Goal: Answer question/provide support: Answer question/provide support

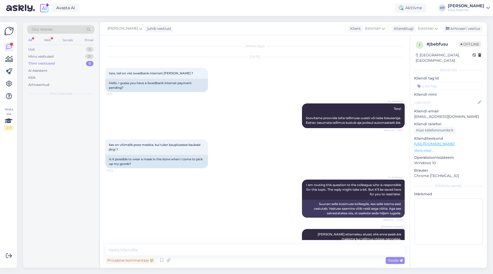
scroll to position [136, 0]
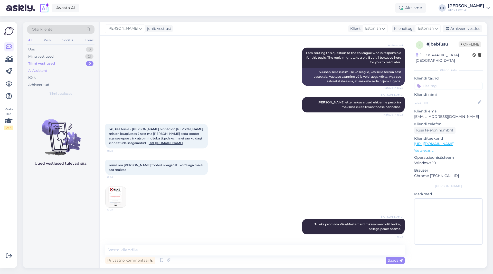
click at [56, 68] on div "AI Assistent" at bounding box center [60, 70] width 67 height 7
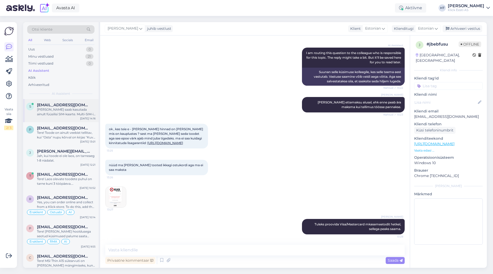
click at [76, 103] on span "[EMAIL_ADDRESS][DOMAIN_NAME]" at bounding box center [63, 105] width 53 height 5
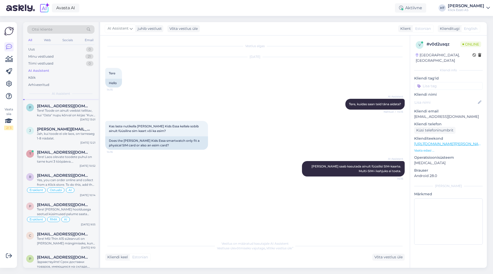
scroll to position [0, 0]
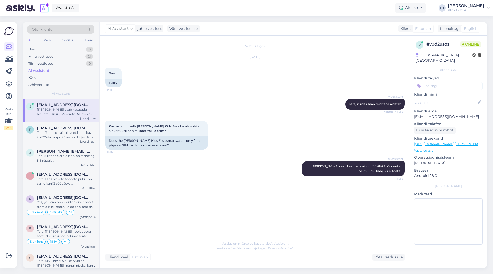
click at [158, 172] on div "AI Assistent [PERSON_NAME] saab kasutada ainult füüsilisi SIM-kaarte. Multi-SIM…" at bounding box center [255, 168] width 300 height 27
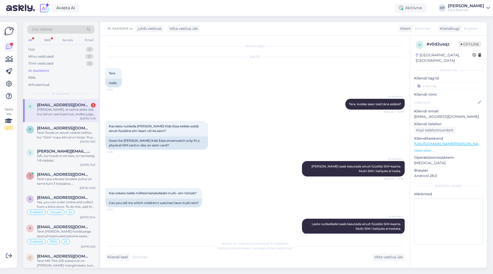
scroll to position [64, 0]
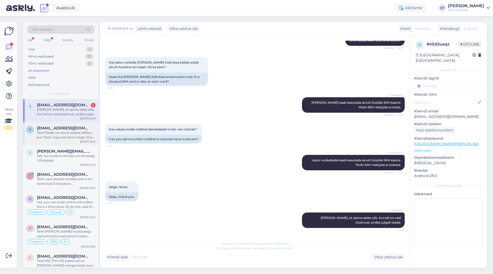
click at [87, 135] on div "Tere! Toode on ainult veebist tellitav, kui ''Osta'' nupu kõrval on kirjas ''Ku…" at bounding box center [66, 134] width 59 height 9
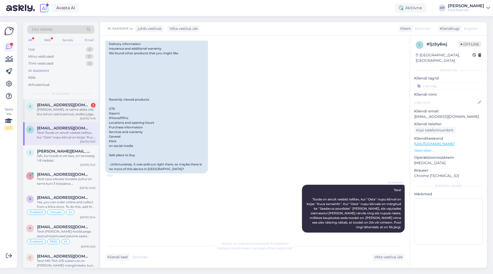
click at [88, 114] on div "[PERSON_NAME], et saime abiks olla. Kui teil on veel küsimusi, andke julgelt te…" at bounding box center [66, 111] width 59 height 9
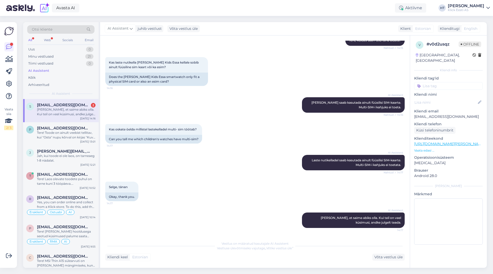
scroll to position [64, 0]
click at [89, 59] on div "Minu vestlused 21" at bounding box center [60, 56] width 67 height 7
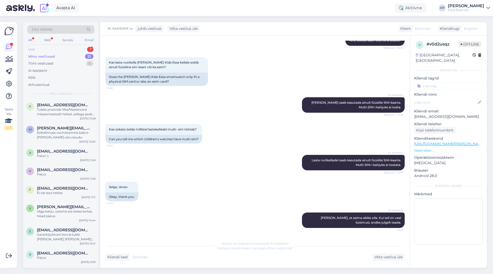
click at [88, 50] on div "1" at bounding box center [90, 49] width 6 height 5
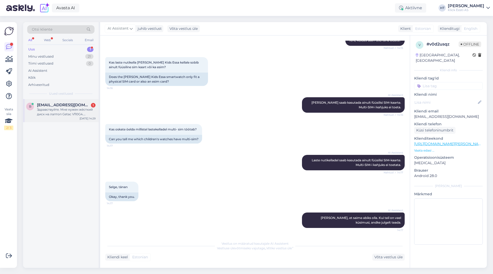
click at [75, 103] on span "[EMAIL_ADDRESS][DOMAIN_NAME]" at bounding box center [63, 105] width 53 height 5
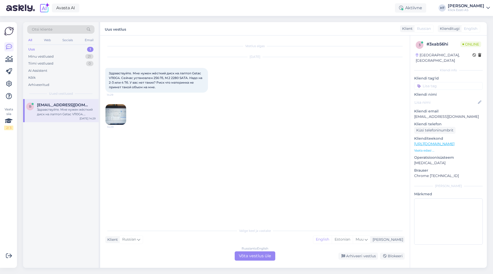
scroll to position [0, 0]
click at [123, 116] on img at bounding box center [116, 114] width 21 height 21
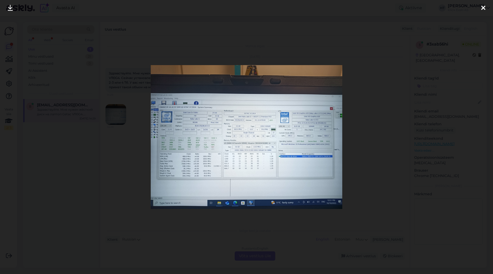
click at [134, 153] on div at bounding box center [246, 137] width 493 height 274
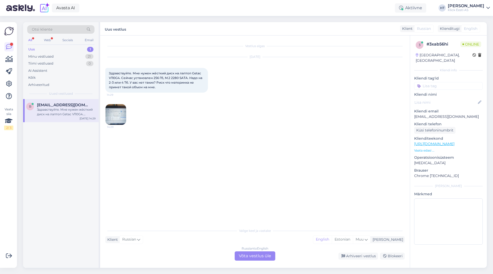
click at [250, 258] on div "Russian to English Võta vestlus üle" at bounding box center [255, 255] width 41 height 9
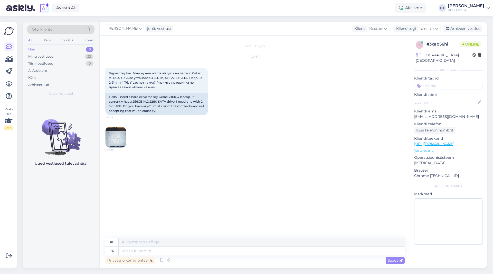
click at [210, 179] on div "Vestlus algas [DATE] Здравствуйте. Мне нужен жёсткий диск на лаптоп Getac V110G…" at bounding box center [257, 137] width 304 height 192
click at [119, 134] on img at bounding box center [116, 137] width 21 height 21
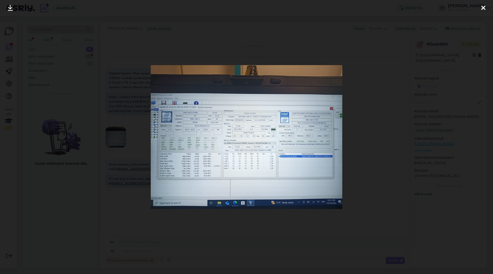
click at [116, 232] on div at bounding box center [246, 137] width 493 height 274
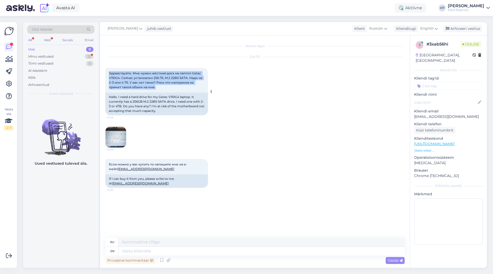
drag, startPoint x: 156, startPoint y: 87, endPoint x: 109, endPoint y: 72, distance: 49.0
click at [109, 72] on div "Здравствуйте. Мне нужен жёсткий диск на лаптоп Getac V110G4. Сейчас установлен …" at bounding box center [156, 80] width 103 height 25
copy span "Здравствуйте. Мне нужен жёсткий диск на лаптоп Getac V110G4. Сейчас установлен …"
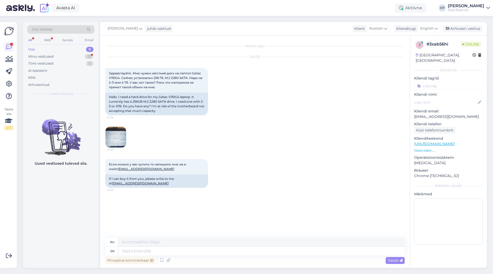
click at [302, 95] on div "[DATE] Здравствуйте. Мне нужен жёсткий диск на лаптоп Getac V110G4. Сейчас уста…" at bounding box center [255, 102] width 300 height 102
click at [117, 136] on img at bounding box center [116, 137] width 21 height 21
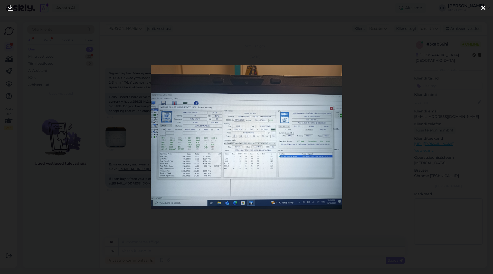
click at [115, 206] on div at bounding box center [246, 137] width 493 height 274
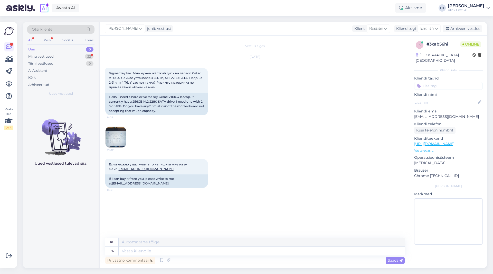
click at [31, 178] on div "Uued vestlused tulevad siia." at bounding box center [61, 183] width 76 height 169
click at [224, 134] on div "[DATE] Здравствуйте. Мне нужен жёсткий диск на лаптоп Getac V110G4. Сейчас уста…" at bounding box center [255, 102] width 300 height 102
click at [208, 133] on div "[DATE] Здравствуйте. Мне нужен жёсткий диск на лаптоп Getac V110G4. Сейчас уста…" at bounding box center [255, 102] width 300 height 102
click at [205, 250] on textarea at bounding box center [262, 250] width 286 height 9
type textarea "NOthing ma"
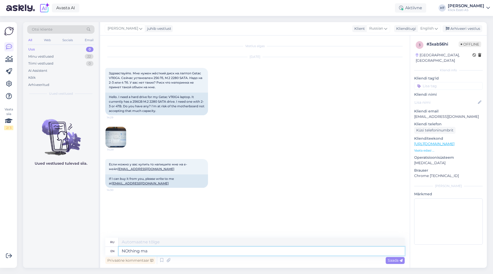
type textarea "Ничего"
type textarea "NOthing matches"
type textarea "Ничего не совпадает"
type textarea "NOthing matches the"
type textarea "НИЧЕГО не соответствует"
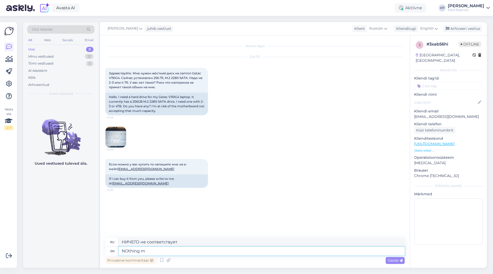
type textarea "NOthing"
type textarea "Ничего не совпадает"
type textarea "NOthi"
type textarea "Ничего"
type textarea "Nothing matches"
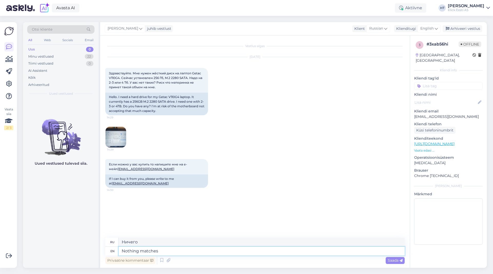
type textarea "Ничего не совпадает"
type textarea "Nothing matches the e"
type textarea "Ничто не сравнится с"
type textarea "Nothing matches the exact"
type textarea "Ничто не соответствует точному"
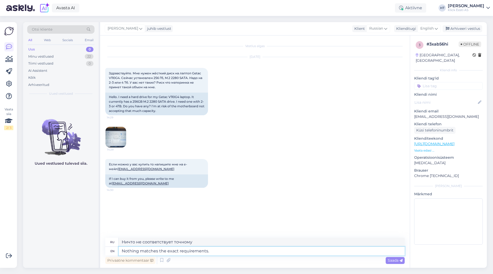
type textarea "Nothing matches the exact requirements."
type textarea "Ничто не соответствует точным требованиям."
type textarea "Nothing matches the exact requirements. We ha"
type textarea "Ничто не соответствует точным требованиям. Мы"
type textarea "Nothing matches the exact requirements. We have"
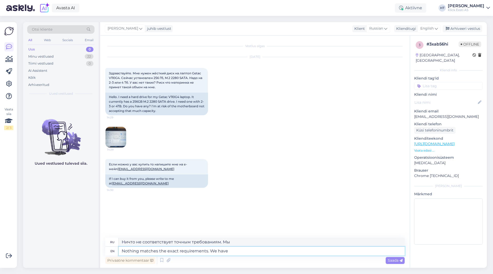
type textarea "Ничто не соответствует точным требованиям. У нас есть"
type textarea "Nothing matches the exact requirements. We have one"
type textarea "Ничто не соответствует точным требованиям. У нас есть один"
type textarea "Nothing matches the exact requirements. We have one SATA"
type textarea "Ничто не соответствует точным требованиям. У нас есть один SATA-накопитель."
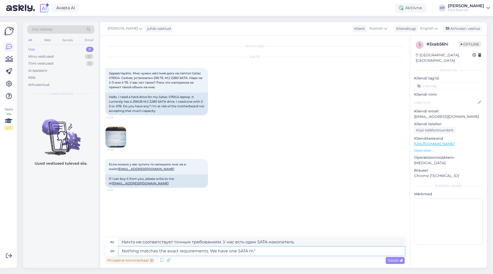
type textarea "Nothing matches the exact requirements. We have one SATA m."
type textarea "Ни один из них не соответствует точным требованиям. У нас есть один SATA m.""
type textarea "Nothing matches the exact requirements. We have one SATA"
type textarea "Ни один из них не соответствует точным требованиям. У нас есть один SATA-накопи…"
type textarea "Nothing matches the exact requirements. We have one SATA :"
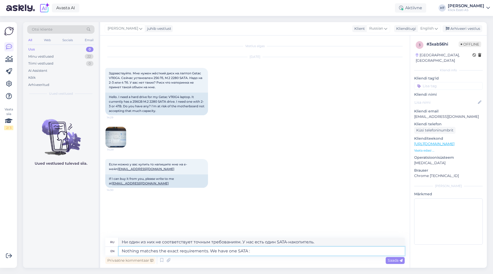
type textarea "Ничто не соответствует точным требованиям. У нас есть один SATA-накопитель."
type textarea "Nothing matches the exact requirements. We have one SATA"
type textarea "Ничто не соответствует точным требованиям. У нас есть один SATA-накопитель."
type textarea "Nothing matches the exact requirements. We have one SATA M.2"
type textarea "Ни один из них не соответствует точным требованиям. У нас есть один SATA M.2"
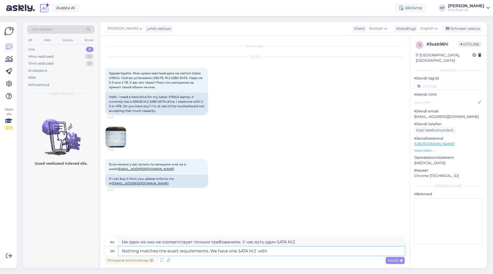
type textarea "Nothing matches the exact requirements. We have one SATA M.2 with 1"
type textarea "Ничто не соответствует точным требованиям. У нас есть один SATA M.2 с"
type textarea "Nothing matches the exact requirements. We have one SATA M.2 with 1TB o"
type textarea "Ничто не соответствует точным требованиям. У нас есть один SATA M.2 на 1 ТБ."
type textarea "Nothing matches the exact requirements. We have one SATA M.2 with 1TB of st"
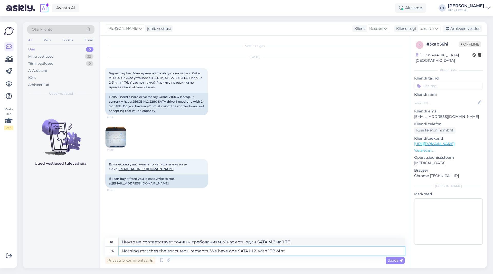
type textarea "Ничто не соответствует точным требованиям. У нас есть один SATA M.2 с 1 ТБ памя…"
type textarea "Nothing matches the exact requirements. We have one SATA M.2 with 1TB of storag…"
type textarea "Ничто не соответствует точным требованиям. У нас есть один SATA M.2 с 1 ТБ памя…"
click at [310, 250] on textarea "Nothing matches the exact requirements. We have one SATA M.2 with 1TB of storag…" at bounding box center [262, 250] width 286 height 9
paste textarea "[URL][DOMAIN_NAME]"
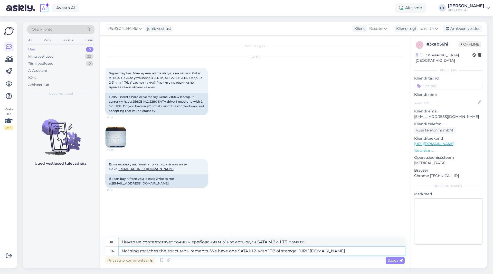
type textarea "Nothing matches the exact requirements. We have one SATA M.2 with 1TB of storag…"
type textarea "Ни один из них не соответствует точным требованиям. У нас есть один SATA M.2 на…"
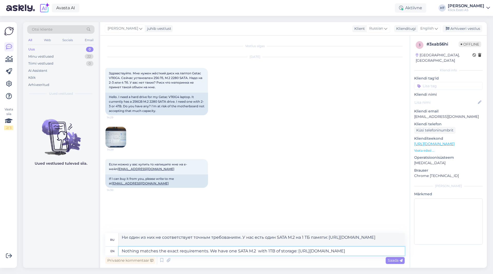
click at [385, 251] on textarea "Nothing matches the exact requirements. We have one SATA M.2 with 1TB of storag…" at bounding box center [262, 250] width 286 height 9
click at [395, 260] on span "Saada" at bounding box center [395, 260] width 15 height 5
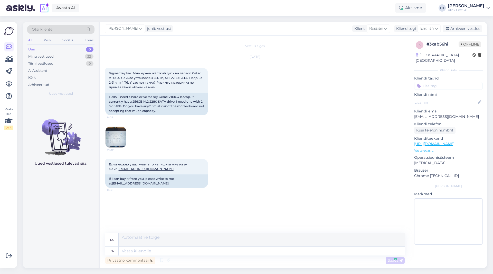
scroll to position [10, 0]
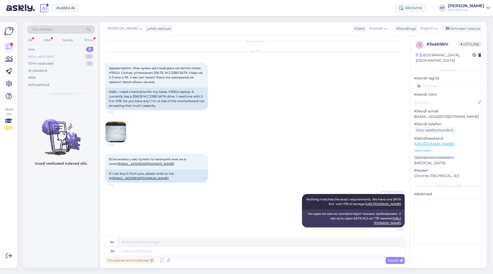
click at [78, 57] on div "Minu vestlused 22" at bounding box center [60, 56] width 67 height 7
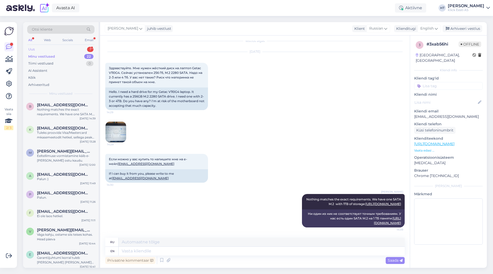
click at [77, 50] on div "Uus 1" at bounding box center [60, 49] width 67 height 7
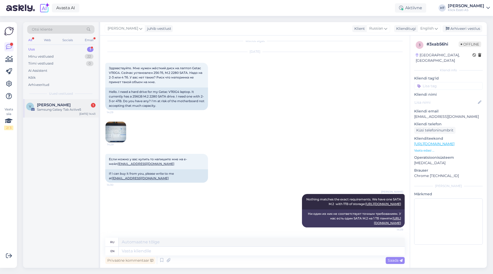
click at [74, 105] on div "[PERSON_NAME] 1" at bounding box center [66, 105] width 59 height 5
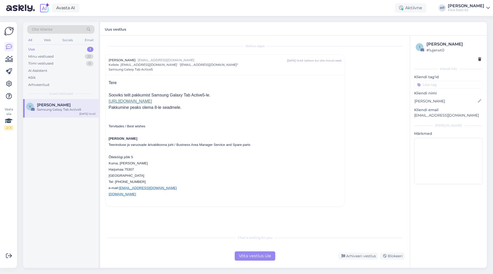
click at [252, 257] on div "Võta vestlus üle" at bounding box center [255, 255] width 41 height 9
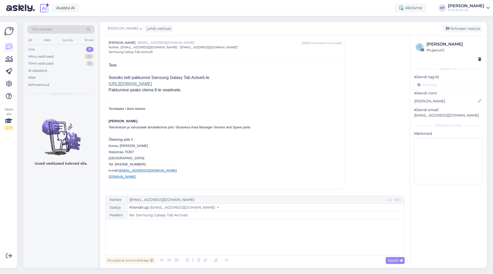
scroll to position [18, 0]
click at [439, 86] on input at bounding box center [448, 85] width 69 height 8
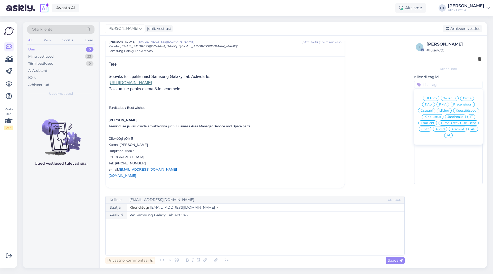
click at [432, 110] on span "Ostuabi" at bounding box center [427, 110] width 12 height 3
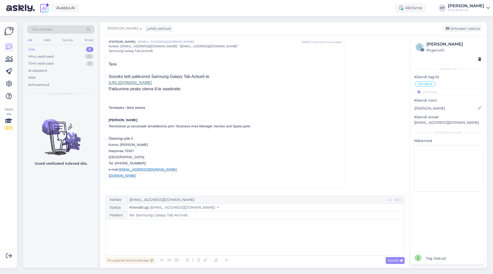
scroll to position [14, 0]
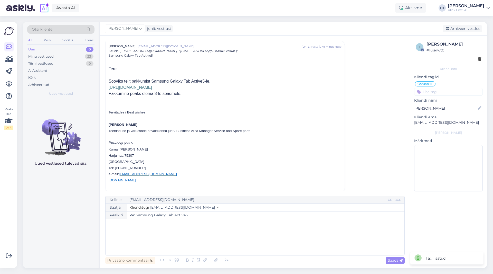
click at [433, 84] on icon at bounding box center [431, 84] width 3 height 4
click at [435, 85] on input at bounding box center [448, 85] width 69 height 8
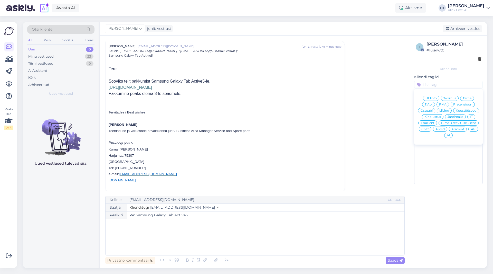
click at [460, 129] on span "Äriklient" at bounding box center [458, 128] width 13 height 3
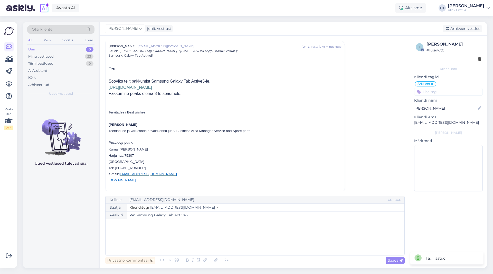
click at [444, 95] on input at bounding box center [448, 92] width 69 height 8
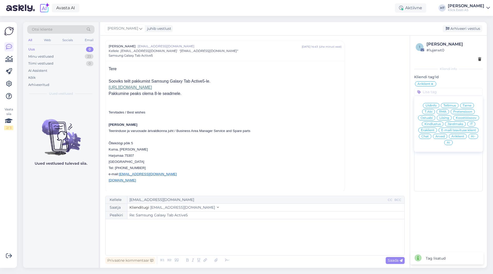
click at [424, 118] on span "Ostuabi" at bounding box center [427, 117] width 12 height 3
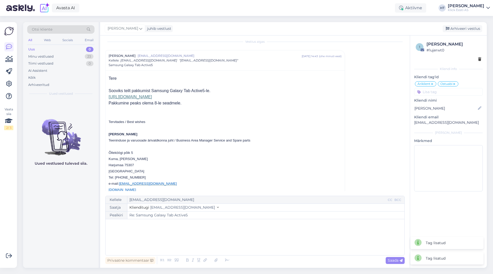
scroll to position [0, 0]
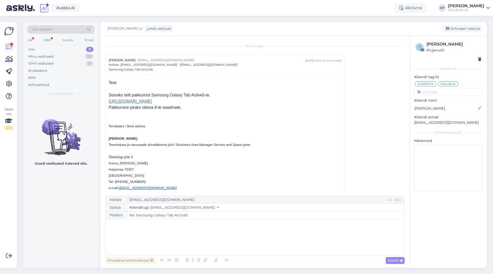
click at [88, 119] on img at bounding box center [61, 133] width 76 height 46
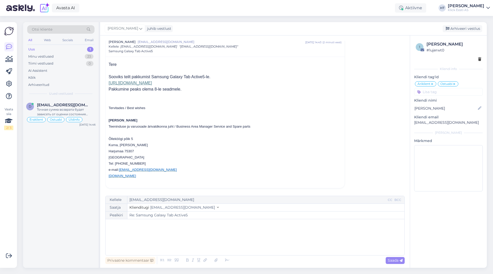
scroll to position [18, 0]
click at [83, 55] on div "Minu vestlused 23" at bounding box center [60, 56] width 67 height 7
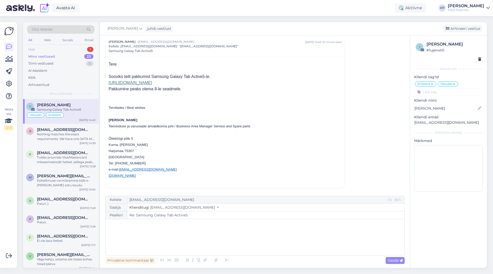
click at [70, 51] on div "Uus 1" at bounding box center [60, 49] width 67 height 7
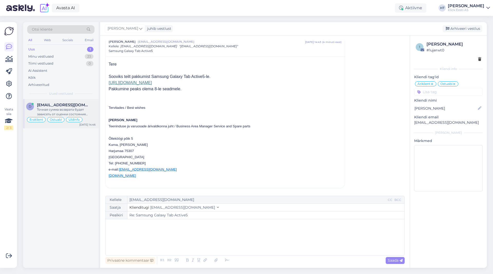
click at [78, 105] on span "[EMAIL_ADDRESS][DOMAIN_NAME]" at bounding box center [63, 105] width 53 height 5
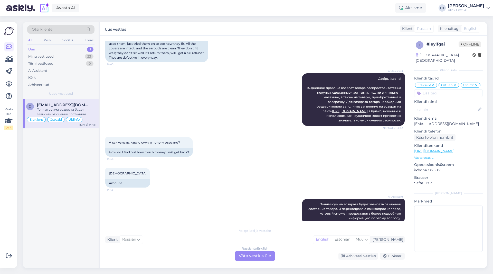
scroll to position [332, 0]
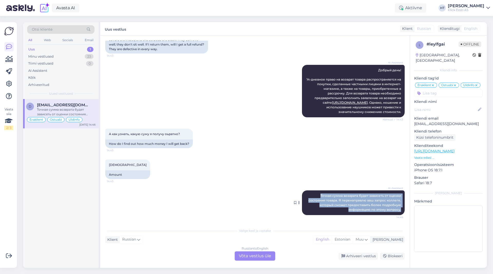
drag, startPoint x: 316, startPoint y: 195, endPoint x: 400, endPoint y: 212, distance: 85.7
click at [400, 212] on div "AI Assistent Точная сумма возврата будет зависеть от оценки состояния товара. Я…" at bounding box center [353, 202] width 103 height 25
copy span "Точная сумма возврата будет зависеть от оценки состояния товара. Я перенаправлю…"
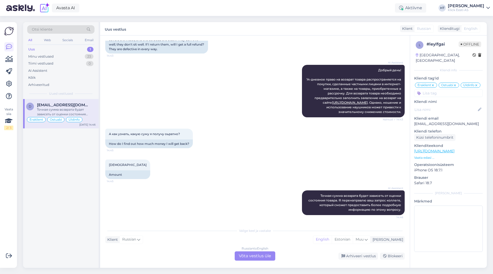
click at [216, 164] on div "Сумму 14:45 Amount" at bounding box center [255, 169] width 300 height 31
click at [218, 144] on div "А как узнать, какую суму я получу оьратно? 14:45 How do I find out how much mon…" at bounding box center [255, 138] width 300 height 31
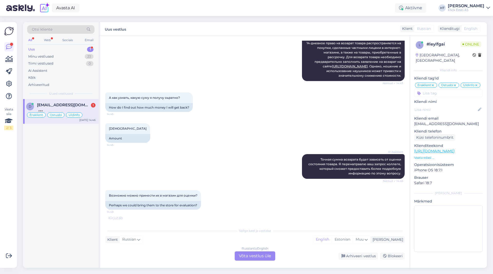
scroll to position [363, 0]
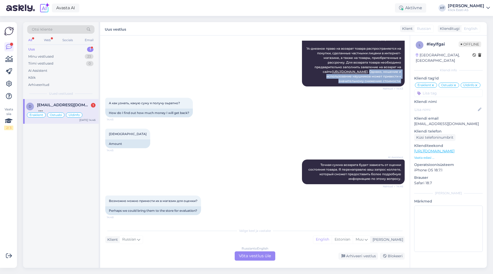
drag, startPoint x: 385, startPoint y: 71, endPoint x: 401, endPoint y: 81, distance: 19.4
click at [401, 81] on div "Vestlus algas [DATE] Добрый день, хочу заказать airpods pro 3 , но не уверен по…" at bounding box center [257, 131] width 304 height 180
copy span "Однако, ношение и использование наушников может привести к значительному снижен…"
click at [263, 101] on div "А как узнать, какую суму я получу оьратно? 14:45 How do I find out how much mon…" at bounding box center [255, 107] width 300 height 31
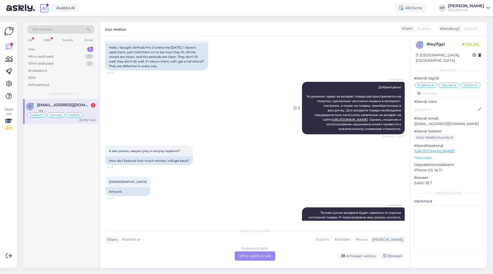
scroll to position [311, 0]
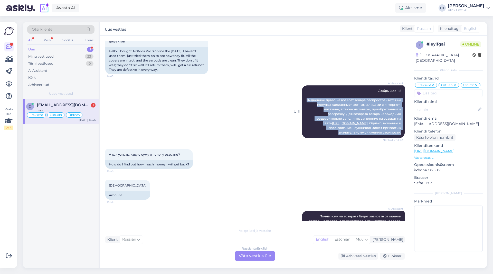
drag, startPoint x: 302, startPoint y: 99, endPoint x: 399, endPoint y: 136, distance: 103.9
click at [399, 136] on div "AI Assistent Добрый день! 14-дневное право на возврат товара распространяется н…" at bounding box center [353, 111] width 103 height 52
copy span "14-дневное право на возврат товара распространяется на покупки, сделанные частн…"
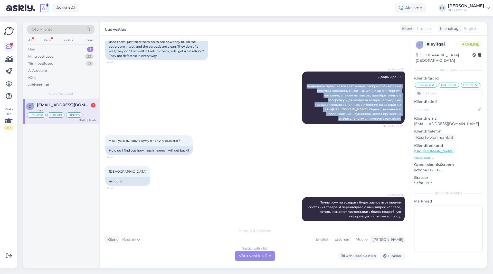
scroll to position [363, 0]
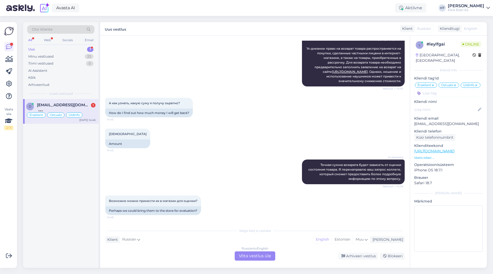
click at [258, 257] on div "Russian to English Võta vestlus üle" at bounding box center [255, 255] width 41 height 9
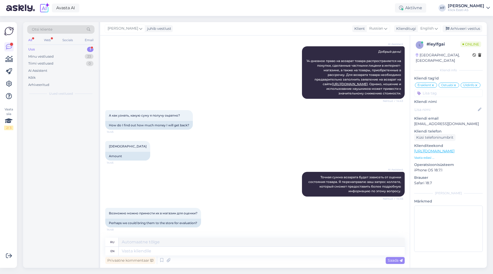
scroll to position [350, 0]
click at [259, 254] on textarea at bounding box center [262, 250] width 286 height 9
type textarea "Fill o"
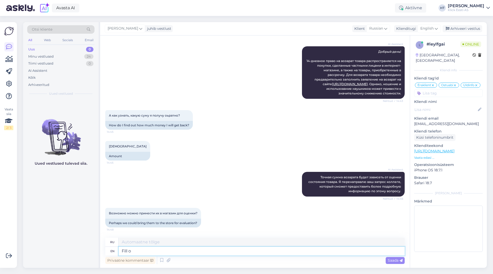
type textarea "Наполнять"
type textarea "Fill out"
type textarea "Заполнить"
type textarea "Fill out the re"
type textarea "Заполните"
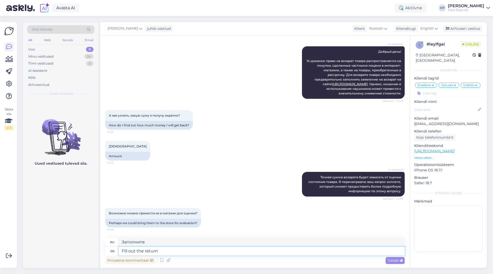
type textarea "Fill out the return o"
type textarea "Заполните декларацию"
type textarea "Fill out the return form an"
type textarea "Заполните форму возврата"
type textarea "Fill out the return form and"
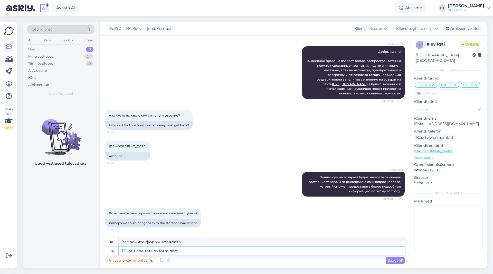
type textarea "Заполните форму возврата и"
type textarea "Fill out the return form and bring"
type textarea "Заполните форму возврата и принесите"
type textarea "Fill out the return form and bring them t"
type textarea "Заполните форму возврата и принесите их."
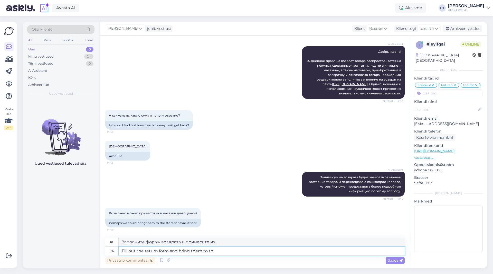
type textarea "Fill out the return form and bring them to the"
type textarea "Заполните форму возврата и принесите ее нам."
type textarea "Fill out the return form and bring them to the s"
type textarea "Заполните форму возврата и принесите ее в"
type textarea "Fill out the return form and bring them to the store."
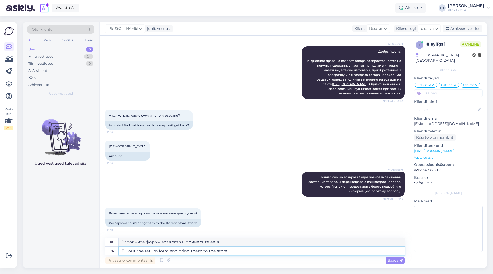
type textarea "Заполните форму возврата и принесите ее в магазин."
type textarea "Fill out the return form and bring them to the store. Assesment w"
type textarea "Заполните форму возврата и принесите её в магазин."
type textarea "Fill out the return form and bring them to the store. Assesment will b"
type textarea "Заполните форму возврата и принесите её в магазин. Оценка будет произведена."
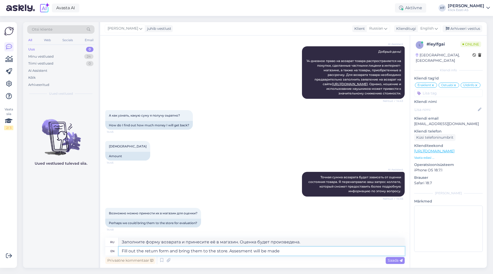
type textarea "Fill out the return form and bring them to the store. Assesment will be made"
type textarea "Заполните форму возврата и принесите её в магазин. Будет произведена оценка."
type textarea "Fill out the return form and bring them to the store. Assesment will be made af…"
type textarea "Заполните форму возврата и принесите её в магазин. Оценка будет произведена пос…"
type textarea "Fill out the return form and bring them to the store. Assesment will"
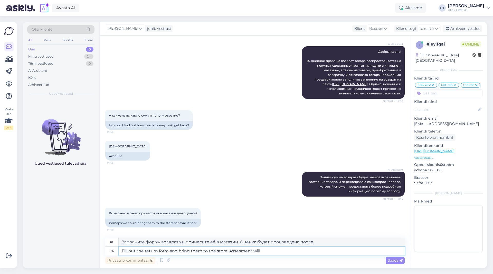
type textarea "Заполните форму возврата и принесите её в магазин. Будет произведена оценка."
type textarea "Fill out the return form and bring them to the store. Assesment w"
type textarea "Заполните форму возврата и принесите её в магазин. Оценка будет произведена."
type textarea "Fill out the return form and bring them to the store. Assesment"
type textarea "Заполните форму возврата и принесите её в магазин."
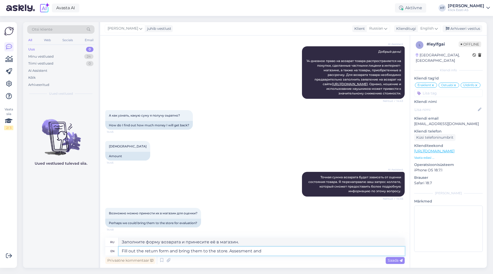
type textarea "Fill out the return form and bring them to the store. Assesment and e"
type textarea "Заполните форму возврата и принесите её в магазин. Оценка и"
type textarea "Fill out the return form and bring them to the store. Assesment and evaluation"
type textarea "Заполните форму возврата и принесите её в магазин. Оценка и анализ"
type textarea "Fill out the return form and bring them to the store. Assesment and evaluation …"
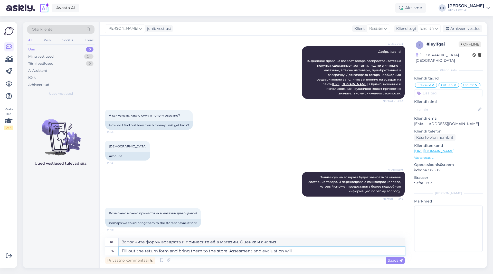
type textarea "Заполните форму возврата и принесите её в магазин. Оценка и анализ будут провед…"
type textarea "Fill out the return form and bring them to the store. Assesment and evaluation …"
type textarea "Заполните форму возврата и принесите товар в магазин. Будет проведена оценка."
type textarea "Fill out the return form and bring them to the store. Assesment and evaluation …"
type textarea "Заполните форму возврата и принесите её в магазин. Оценка и анализ будут провод…"
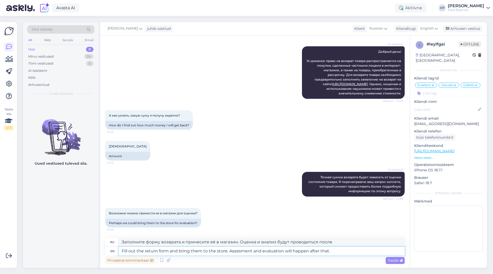
type textarea "Fill out the return form and bring them to the store. Assesment and evaluation …"
type textarea "Заполните форму возврата и принесите товар в магазин. После этого будет проведе…"
type textarea "Fill out the return form and bring them to the store. Assesment and evaluation …"
type textarea "Заполните форму возврата и принесите товар в магазин. После этого будет проведе…"
type textarea "Fill out the return form and bring them to the store. Assesment and evaluation …"
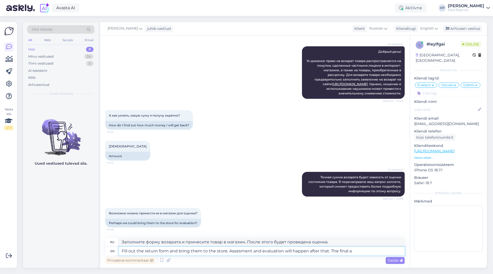
type textarea "Заполните форму возврата и принесите её в магазин. После этого будет проведена …"
type textarea "Fill out the return form and bring them to the store. Assesment and evaluation …"
type textarea "Заполните форму возврата и принесите товар в магазин. После этого будет проведе…"
type textarea "Fill out the return form and bring them to the store. Assesment and evaluation …"
type textarea "Заполните форму возврата и принесите её в магазин. После этого будет проведена …"
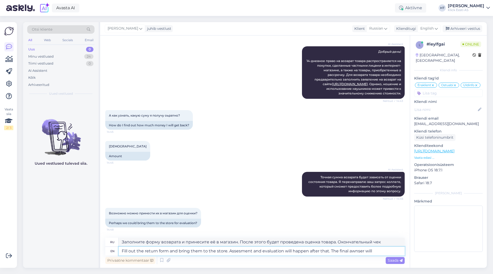
type textarea "Fill out the return form and bring them to the store. Assesment and evaluation …"
type textarea "Заполните форму возврата и принесите её в магазин. После этого будет проведена …"
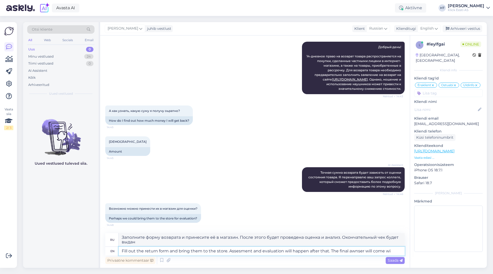
type textarea "Fill out the return form and bring them to the store. Assesment and evaluation …"
type textarea "Заполните форму возврата и принесите её в магазин. После этого будет проведена …"
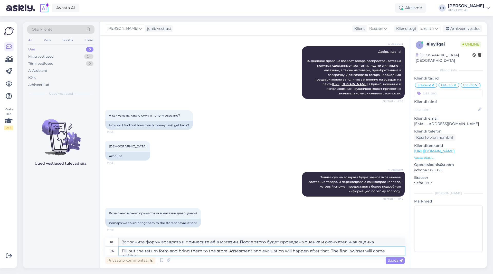
type textarea "Fill out the return form and bring them to the store. Assesment and evaluation …"
type textarea "Заполните форму возврата и принесите её в магазин. После этого будет проведена …"
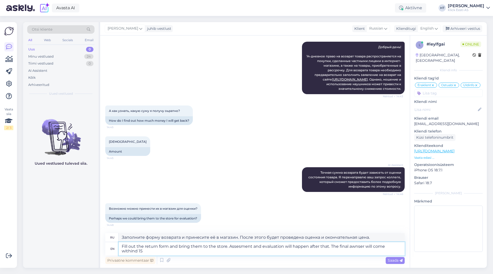
type textarea "Fill out the return form and bring them to the store. Assesment and evaluation …"
type textarea "Заполните форму возврата и принесите её в магазин. После этого будет проведена …"
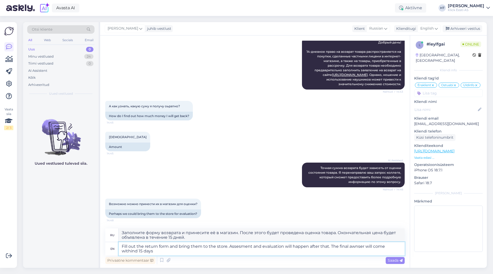
type textarea "Fill out the return form and bring them to the store. Assesment and evaluation …"
type textarea "Заполните форму возврата и принесите товар в магазин. После этого будет проведе…"
click at [402, 245] on textarea "Fill out the return form and bring them to the store. Assesment and evaluation …" at bounding box center [262, 248] width 286 height 13
type textarea "Fill out the return form and bring them to the store. Assesment and evaluation …"
click at [375, 251] on textarea "Fill out the return form and bring them to the store. Assesment and evaluation …" at bounding box center [262, 248] width 286 height 13
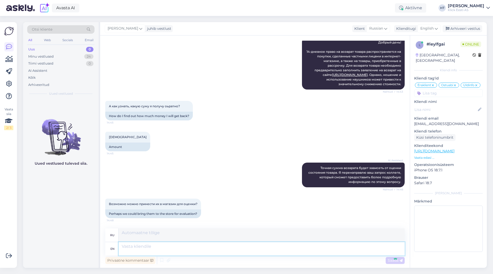
scroll to position [400, 0]
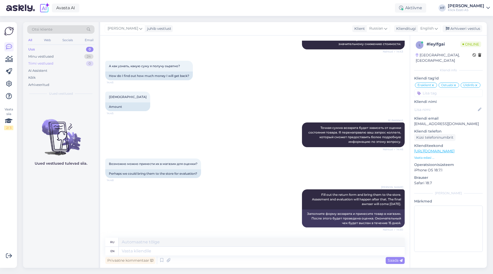
click at [88, 62] on div "0" at bounding box center [89, 63] width 7 height 5
click at [88, 59] on div "Minu vestlused 24" at bounding box center [60, 56] width 67 height 7
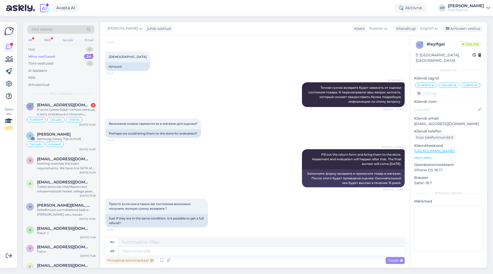
scroll to position [480, 0]
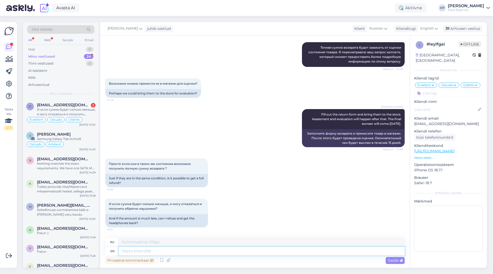
click at [213, 253] on textarea at bounding box center [262, 250] width 286 height 9
click at [215, 251] on textarea at bounding box center [262, 250] width 286 height 9
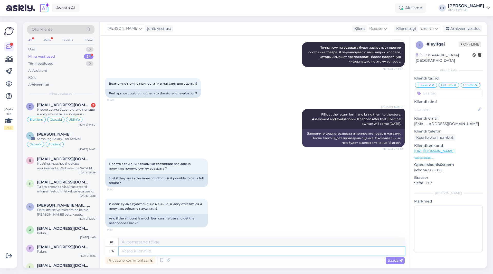
click at [215, 251] on textarea at bounding box center [262, 250] width 286 height 9
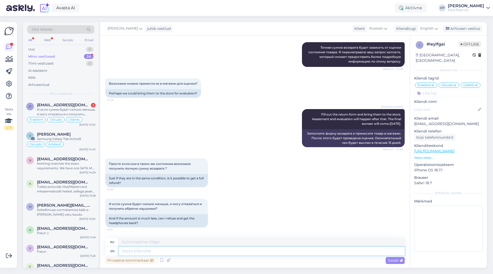
click at [215, 251] on textarea at bounding box center [262, 250] width 286 height 9
click at [237, 252] on textarea at bounding box center [262, 250] width 286 height 9
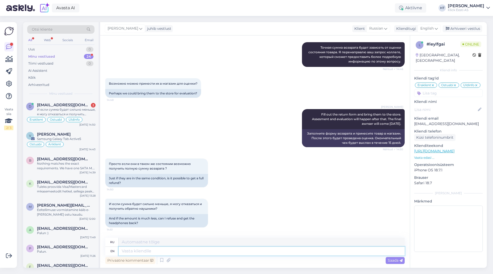
click at [237, 252] on textarea at bounding box center [262, 250] width 286 height 9
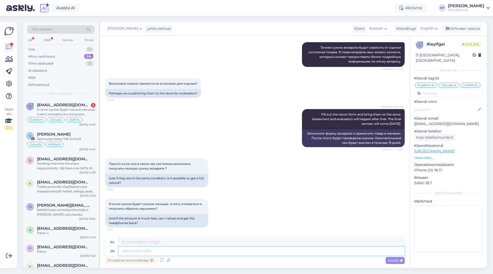
click at [237, 252] on textarea at bounding box center [262, 250] width 286 height 9
type textarea "Can't ma"
type textarea "Не мочь"
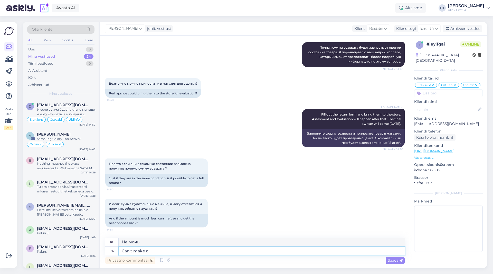
type textarea "Can't make an"
type textarea "Не могу сделать"
type textarea "Can't make any promises, the evaluations are c"
type textarea "Не могу давать никаких обещаний, оценки"
type textarea "Can't make any promises, the evaluations are ca"
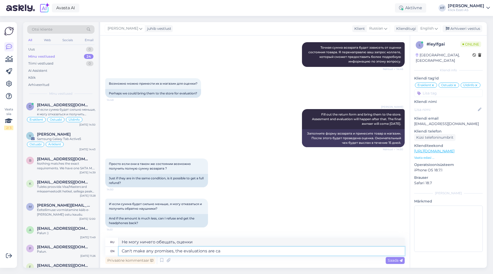
type textarea "Не могу ничего обещать, т."
type textarea "Can't make any promises, the evaluations are cas"
type textarea "Не могу ничего сделать"
type textarea "Can't make any promises, the evaluations are case-b"
type textarea "Не могу ничего обещать, оценки случайны."
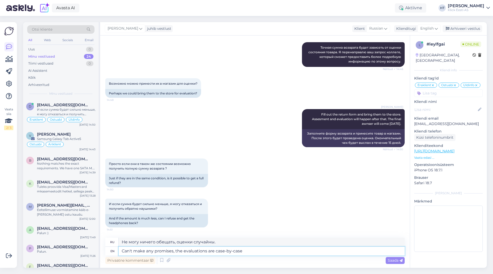
type textarea "Can't make any promises, the evaluations are case-by-case."
type textarea "Не могу давать никаких обещаний, оценки проводятся в каждом конкретном случае."
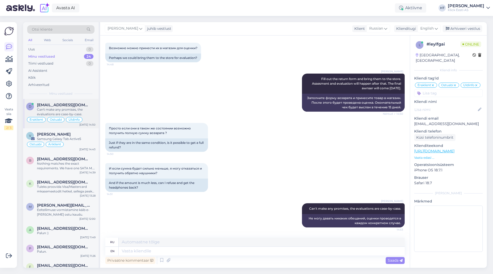
click at [87, 112] on div "Can't make any promises, the evaluations are case-by-case." at bounding box center [66, 111] width 59 height 9
click at [87, 59] on div "Minu vestlused 24" at bounding box center [60, 56] width 67 height 7
click at [59, 137] on div "Samsung Galaxy Tab Active5" at bounding box center [66, 138] width 59 height 5
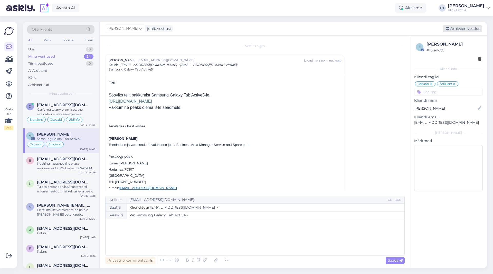
click at [459, 30] on div "Arhiveeri vestlus" at bounding box center [463, 28] width 40 height 7
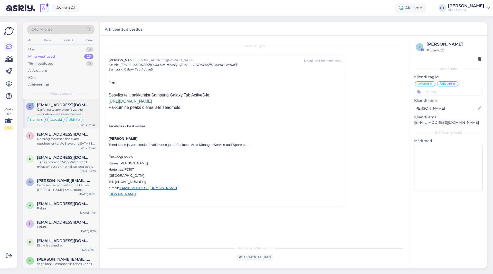
click at [77, 109] on div "Can't make any promises, the evaluations are case-by-case." at bounding box center [66, 111] width 59 height 9
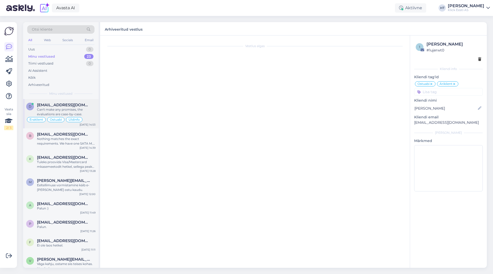
scroll to position [515, 0]
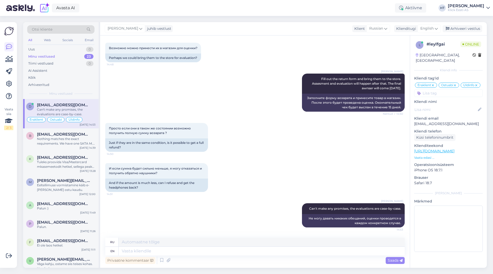
click at [274, 115] on div "[PERSON_NAME] Fill out the return form and bring them to the store. Assesment a…" at bounding box center [255, 92] width 300 height 49
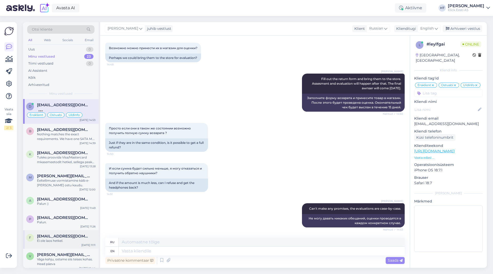
scroll to position [555, 0]
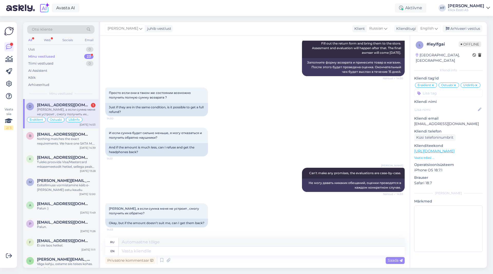
click at [260, 202] on div "[PERSON_NAME], а если сумма меня не устроит , смогу получить их обратно? 14:53 …" at bounding box center [255, 214] width 300 height 35
click at [86, 117] on div "Eraklient Ostuabi Üldinfo" at bounding box center [60, 119] width 69 height 6
click at [427, 207] on textarea at bounding box center [448, 228] width 69 height 46
click at [223, 249] on textarea at bounding box center [262, 250] width 286 height 9
type textarea "T"
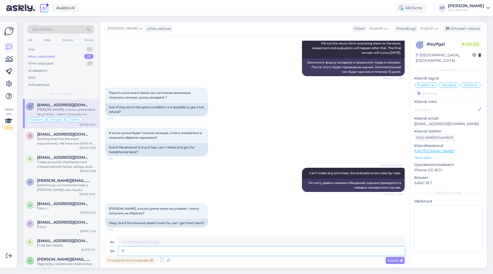
type textarea "Т"
type textarea "That s"
type textarea "Что"
type textarea "That should be"
type textarea "Это должно"
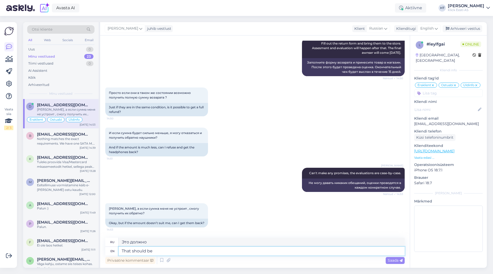
type textarea "That should be p"
type textarea "Это должно быть"
type textarea "That should be possible, y"
type textarea "Это должно быть возможно,"
type textarea "That should be possible, yes."
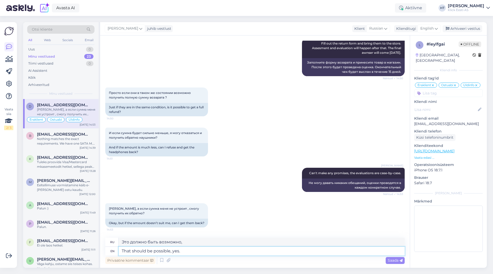
type textarea "Да, это возможно."
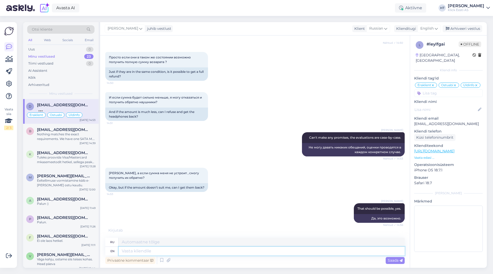
scroll to position [617, 0]
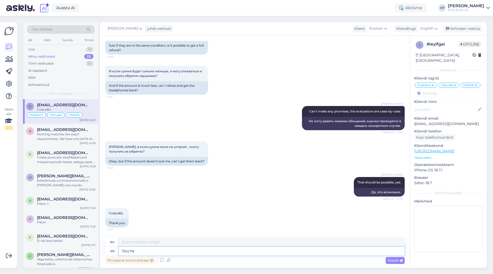
type textarea "You're w"
type textarea "Ты"
type textarea "You're welcome."
type textarea "Пожалуйста."
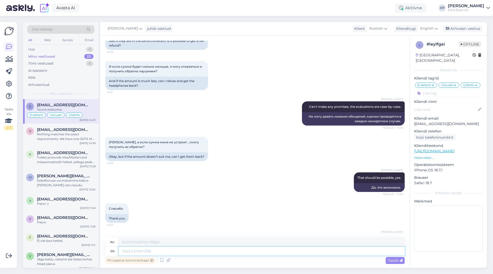
scroll to position [648, 0]
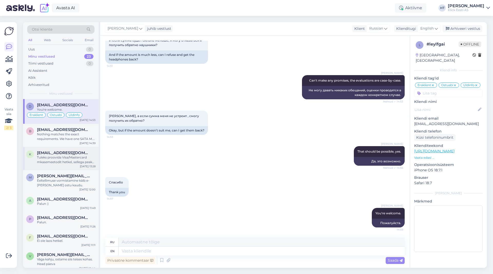
click at [93, 158] on div "Tuleks proovida Visa/Mastercard mkasemeetodit hetkel, sellega peaks saama." at bounding box center [66, 159] width 59 height 9
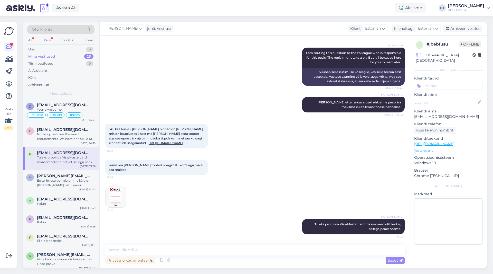
click at [41, 55] on div "Minu vestlused" at bounding box center [41, 56] width 27 height 5
click at [49, 69] on div "AI Assistent" at bounding box center [60, 70] width 67 height 7
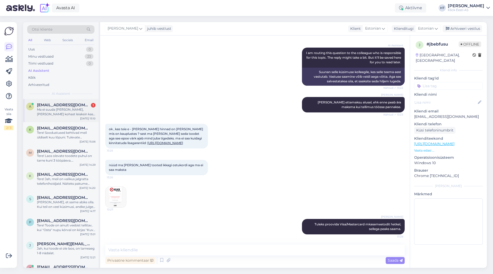
click at [63, 104] on span "[EMAIL_ADDRESS][DOMAIN_NAME]" at bounding box center [63, 105] width 53 height 5
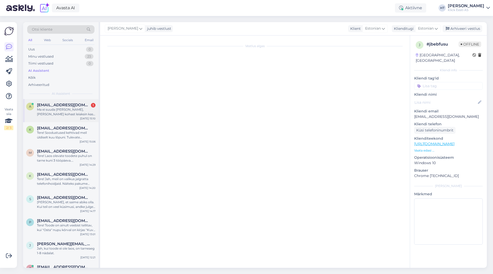
scroll to position [0, 0]
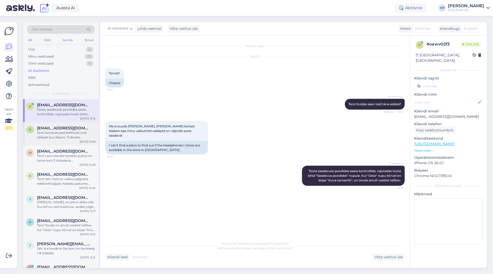
click at [65, 127] on span "[EMAIL_ADDRESS][DOMAIN_NAME]" at bounding box center [63, 128] width 53 height 5
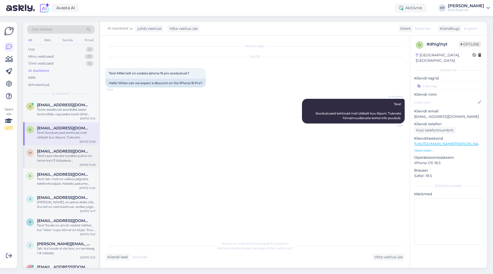
click at [70, 152] on span "[EMAIL_ADDRESS][DOMAIN_NAME]" at bounding box center [63, 151] width 53 height 5
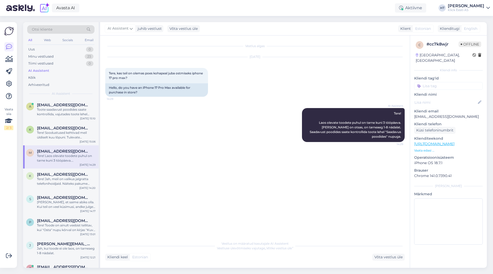
scroll to position [26, 0]
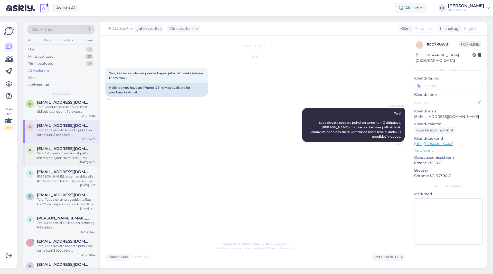
click at [68, 149] on span "[EMAIL_ADDRESS][DOMAIN_NAME]" at bounding box center [63, 148] width 53 height 5
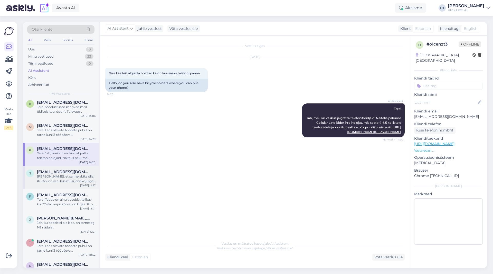
click at [65, 177] on div "[PERSON_NAME], et saime abiks olla. Kui teil on veel küsimusi, andke julgelt te…" at bounding box center [66, 178] width 59 height 9
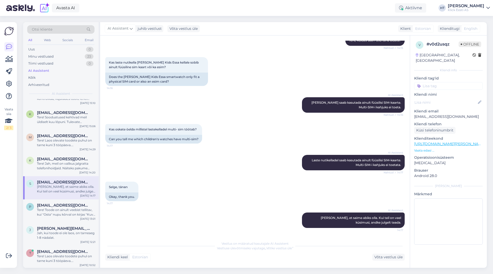
scroll to position [0, 0]
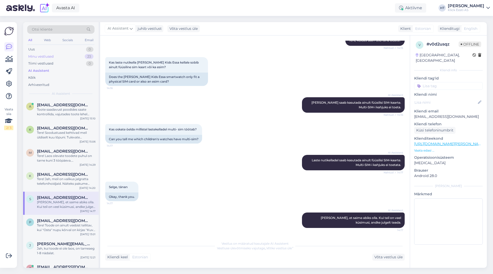
click at [77, 57] on div "Minu vestlused 23" at bounding box center [60, 56] width 67 height 7
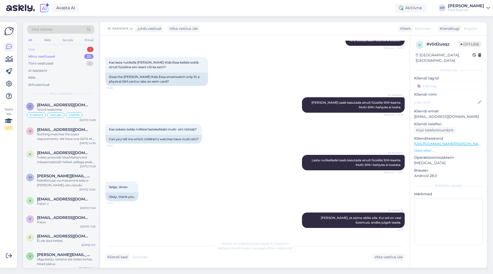
click at [83, 46] on div "Uus 1" at bounding box center [60, 49] width 67 height 7
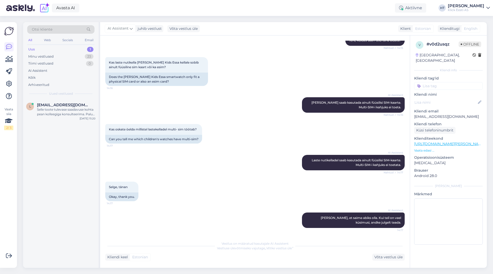
click at [72, 113] on div "Selle toote tulevase saadavuse kohta pean kolleegiga konsulteerima. Palun oodak…" at bounding box center [66, 111] width 59 height 9
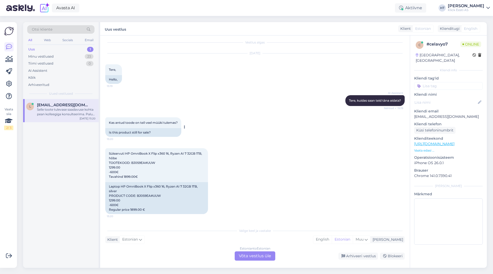
scroll to position [29, 0]
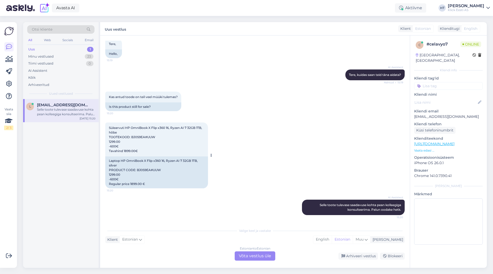
click at [142, 137] on span "Sülearvuti HP OmniBook X Flip x360 16, Ryzen AI 7 32GB 1TB, hõbe TOOTEKOOD: BJ0…" at bounding box center [156, 139] width 94 height 27
click at [135, 136] on span "Sülearvuti HP OmniBook X Flip x360 16, Ryzen AI 7 32GB 1TB, hõbe TOOTEKOOD: BJ0…" at bounding box center [156, 139] width 94 height 27
drag, startPoint x: 131, startPoint y: 137, endPoint x: 155, endPoint y: 137, distance: 23.9
click at [155, 137] on span "Sülearvuti HP OmniBook X Flip x360 16, Ryzen AI 7 32GB 1TB, hõbe TOOTEKOOD: BJ0…" at bounding box center [156, 139] width 94 height 27
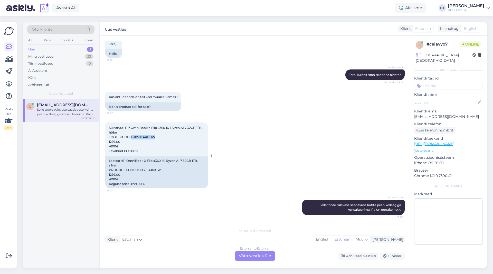
copy span "BJ0S9EA#UUW"
click at [278, 105] on div "Kas antud toode on teil veel müüki tulemas? 15:20 Is this product still for sal…" at bounding box center [255, 101] width 300 height 31
click at [87, 56] on div "23" at bounding box center [89, 56] width 9 height 5
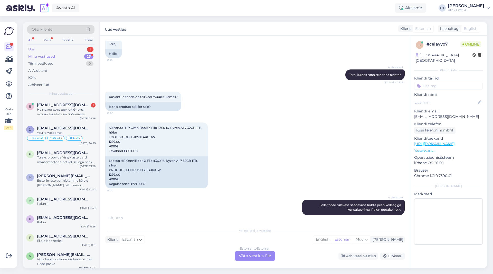
click at [75, 49] on div "Uus 1" at bounding box center [60, 49] width 67 height 7
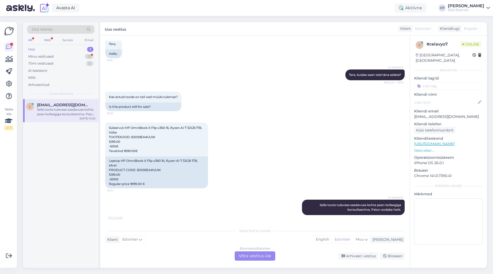
click at [71, 170] on div "l [EMAIL_ADDRESS][DOMAIN_NAME] Selle toote tulevase saadavuse kohta pean kollee…" at bounding box center [61, 183] width 76 height 169
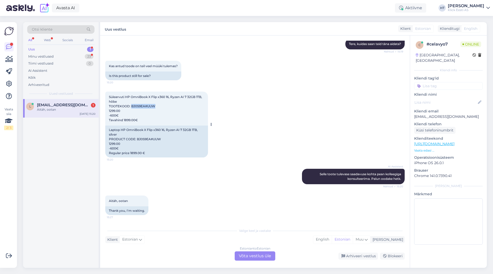
drag, startPoint x: 131, startPoint y: 105, endPoint x: 155, endPoint y: 105, distance: 23.6
click at [155, 105] on span "Sülearvuti HP OmniBook X Flip x360 16, Ryzen AI 7 32GB 1TB, hõbe TOOTEKOOD: BJ0…" at bounding box center [156, 108] width 94 height 27
copy span "BJ0S9EA#UUW"
click at [225, 78] on div "Kas antud toode on teil veel müüki tulemas? 15:20 Is this product still for sal…" at bounding box center [255, 70] width 300 height 31
click at [256, 254] on div "Estonian to Estonian Võta vestlus üle" at bounding box center [255, 255] width 41 height 9
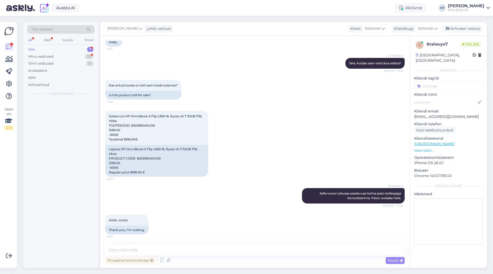
scroll to position [41, 0]
click at [252, 250] on textarea at bounding box center [255, 249] width 300 height 11
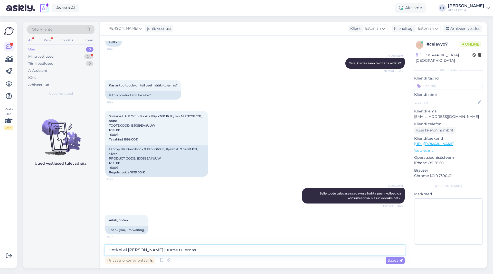
type textarea "Hetkel ei [PERSON_NAME] juurde tulemas."
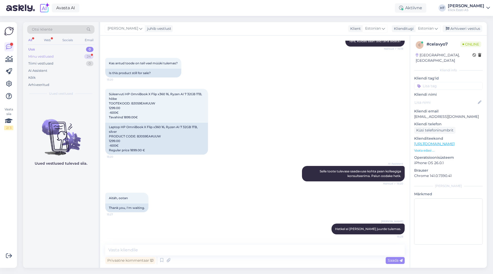
click at [85, 57] on div "24" at bounding box center [88, 56] width 9 height 5
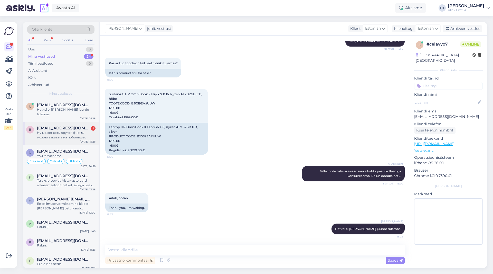
click at [81, 126] on span "[EMAIL_ADDRESS][DOMAIN_NAME]" at bounding box center [63, 128] width 53 height 5
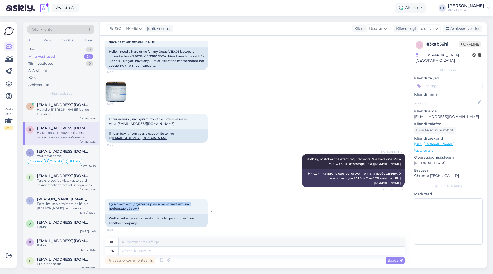
drag, startPoint x: 109, startPoint y: 202, endPoint x: 145, endPoint y: 208, distance: 36.2
click at [145, 208] on div "Ну может хоть другой фирмы можно заказать на побольше объем? 15:26" at bounding box center [156, 205] width 103 height 15
copy span "Ну может хоть другой фирмы можно заказать на побольше объем?"
click at [150, 166] on div "[PERSON_NAME] Nothing matches the exact requirements. We have one SATA M.2 with…" at bounding box center [255, 170] width 300 height 45
click at [236, 170] on div "[PERSON_NAME] Nothing matches the exact requirements. We have one SATA M.2 with…" at bounding box center [255, 170] width 300 height 45
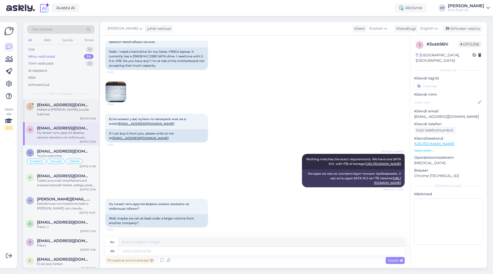
click at [81, 111] on div "Hetkel ei [PERSON_NAME] juurde tulemas." at bounding box center [66, 111] width 59 height 9
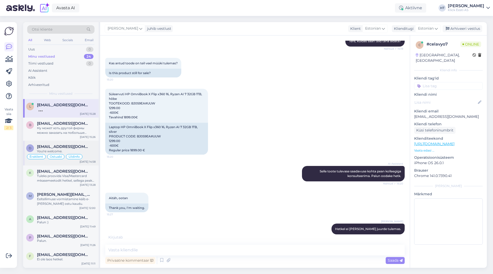
click at [66, 158] on div "Eraklient Ostuabi Üldinfo" at bounding box center [60, 156] width 69 height 6
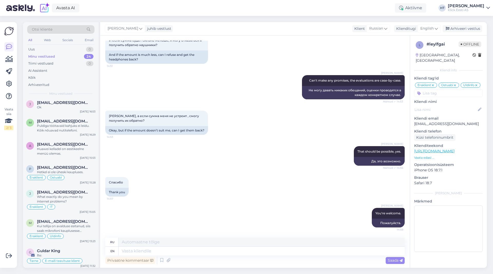
scroll to position [373, 0]
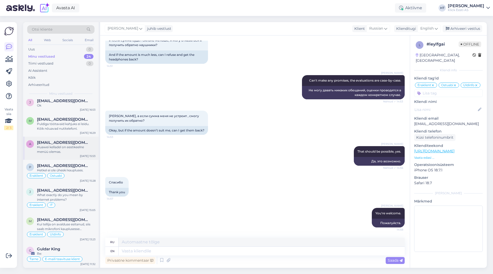
click at [77, 151] on div "Huawei kelladel on eestikeelne menüü olemas." at bounding box center [66, 149] width 59 height 9
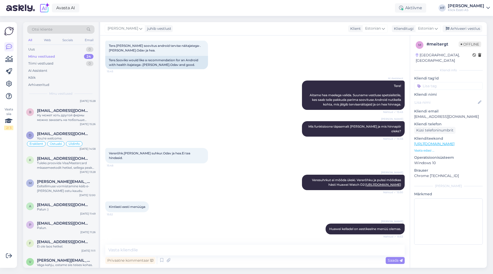
scroll to position [0, 0]
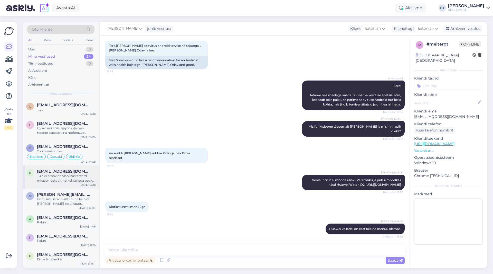
click at [85, 171] on div "[EMAIL_ADDRESS][DOMAIN_NAME]" at bounding box center [66, 171] width 59 height 5
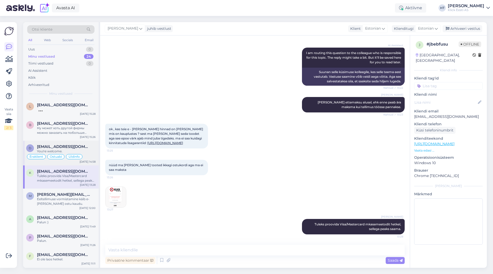
click at [88, 156] on div "Eraklient Ostuabi Üldinfo" at bounding box center [60, 156] width 69 height 6
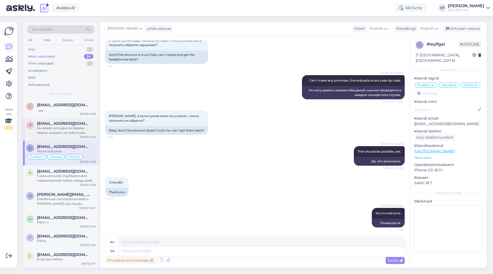
click at [87, 134] on div "Ну может хоть другой фирмы можно заказать на побольше объем?" at bounding box center [66, 130] width 59 height 9
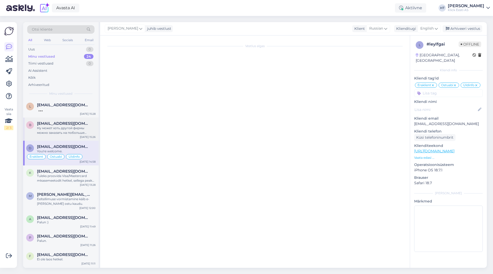
scroll to position [50, 0]
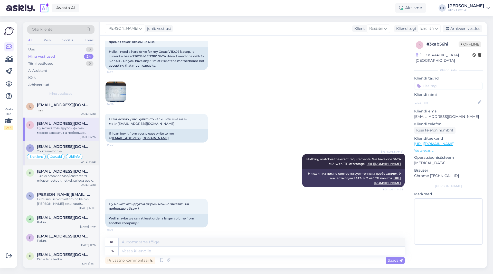
click at [89, 145] on div "[EMAIL_ADDRESS][DOMAIN_NAME]" at bounding box center [66, 146] width 59 height 5
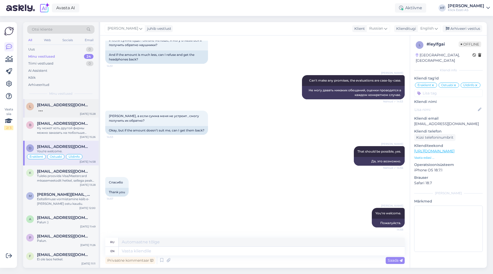
click at [69, 103] on span "[EMAIL_ADDRESS][DOMAIN_NAME]" at bounding box center [63, 105] width 53 height 5
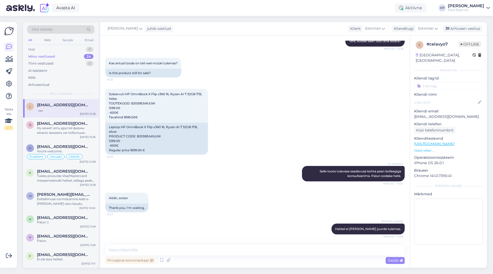
scroll to position [63, 0]
click at [146, 136] on div "Laptop HP OmniBook X Flip x360 16, Ryzen AI 7 32GB 1TB, silver PRODUCT CODE: BJ…" at bounding box center [156, 139] width 103 height 32
click at [139, 136] on div "Laptop HP OmniBook X Flip x360 16, Ryzen AI 7 32GB 1TB, silver PRODUCT CODE: BJ…" at bounding box center [156, 139] width 103 height 32
drag, startPoint x: 137, startPoint y: 136, endPoint x: 162, endPoint y: 135, distance: 25.2
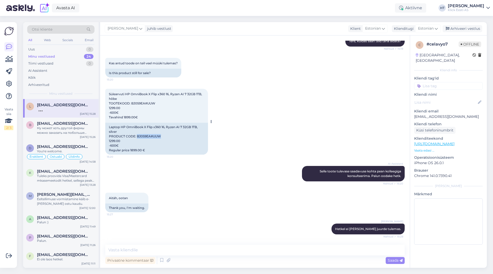
click at [162, 135] on div "Laptop HP OmniBook X Flip x360 16, Ryzen AI 7 32GB 1TB, silver PRODUCT CODE: BJ…" at bounding box center [156, 139] width 103 height 32
copy div "BJ0S9EA#UUW"
click at [64, 126] on div "Ну может хоть другой фирмы можно заказать на побольше объем?" at bounding box center [66, 130] width 59 height 9
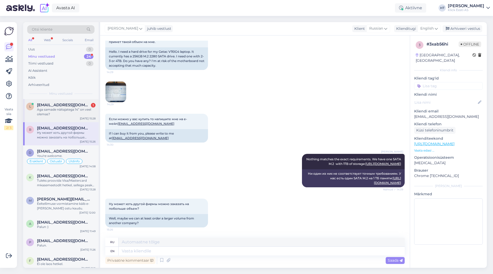
click at [94, 115] on div "Aga samade näitajatega 14” on veel olemas?" at bounding box center [66, 111] width 59 height 9
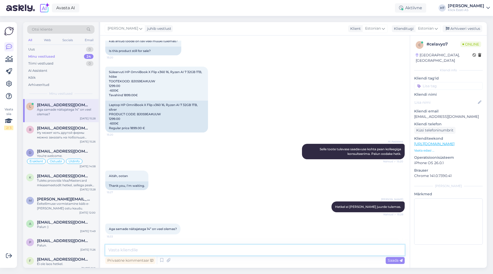
click at [217, 254] on textarea at bounding box center [255, 249] width 300 height 11
click at [219, 251] on textarea at bounding box center [255, 249] width 300 height 11
paste textarea "[URL][DOMAIN_NAME]"
type textarea "Seda veel leidub: [URL][DOMAIN_NAME]"
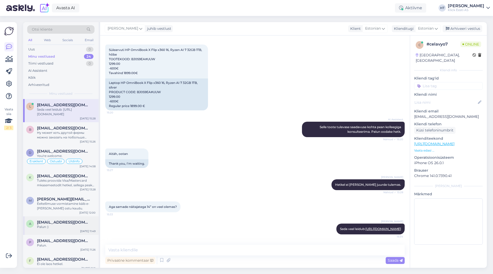
click at [36, 217] on div "a [EMAIL_ADDRESS][DOMAIN_NAME] Palun :) [DATE] 11:49" at bounding box center [61, 225] width 76 height 18
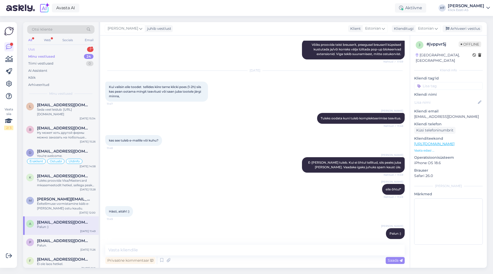
click at [81, 47] on div "Uus 1" at bounding box center [60, 49] width 67 height 7
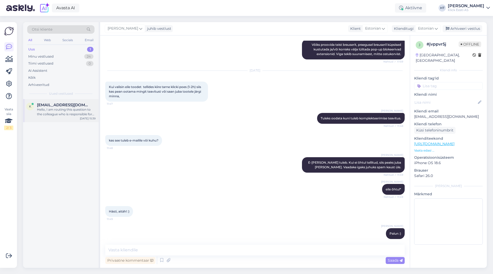
click at [77, 104] on span "[EMAIL_ADDRESS][DOMAIN_NAME]" at bounding box center [63, 105] width 53 height 5
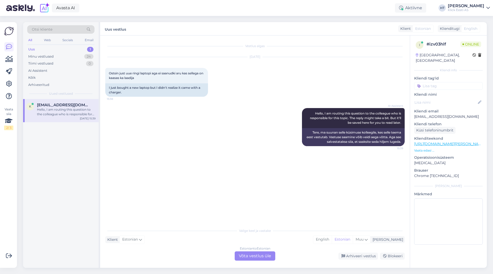
scroll to position [0, 0]
click at [249, 254] on div "Estonian to Estonian Võta vestlus üle" at bounding box center [255, 255] width 41 height 9
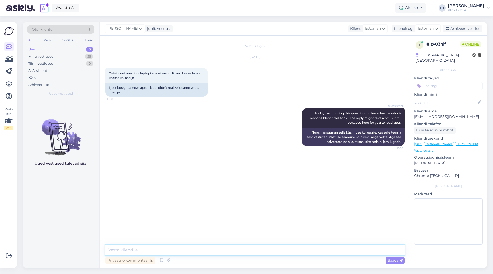
click at [249, 248] on textarea at bounding box center [255, 249] width 300 height 11
type textarea "Uue ringi sülearvutitel on laadijad kaasas."
type textarea "Palun."
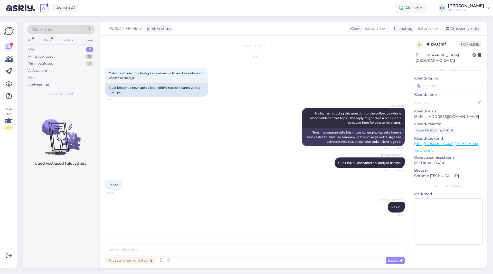
click at [87, 52] on div "Uus 0" at bounding box center [60, 49] width 67 height 7
click at [88, 55] on div "25" at bounding box center [89, 56] width 9 height 5
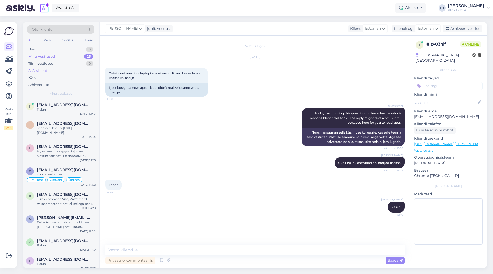
click at [79, 71] on div "AI Assistent" at bounding box center [60, 70] width 67 height 7
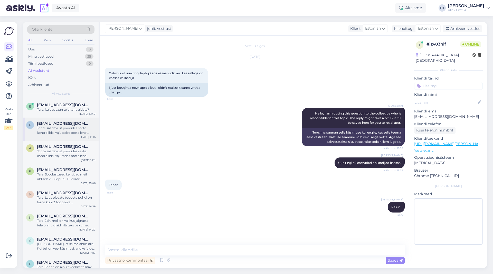
click at [76, 125] on span "[EMAIL_ADDRESS][DOMAIN_NAME]" at bounding box center [63, 123] width 53 height 5
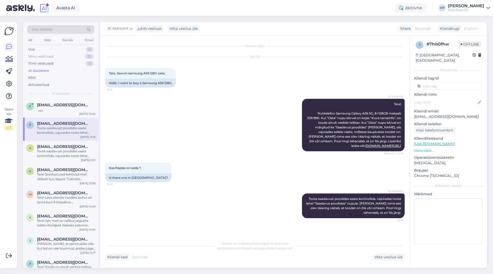
click at [83, 59] on div "Minu vestlused 25" at bounding box center [60, 56] width 67 height 7
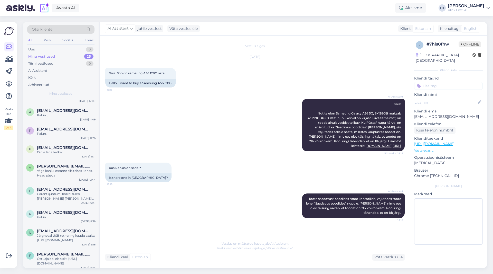
scroll to position [396, 0]
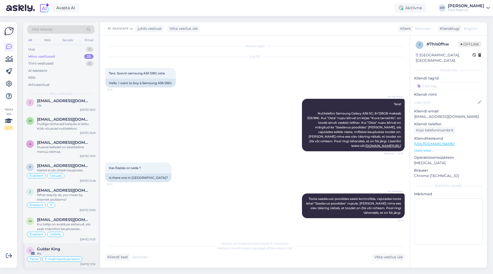
click at [76, 248] on div "Guldar King" at bounding box center [66, 248] width 59 height 5
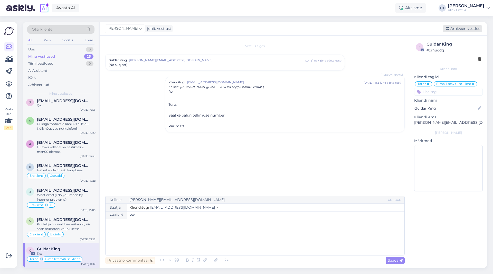
click at [465, 26] on div "Arhiveeri vestlus" at bounding box center [463, 28] width 40 height 7
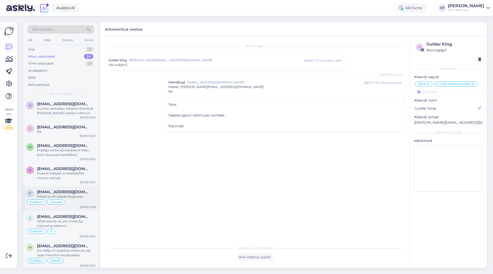
scroll to position [371, 0]
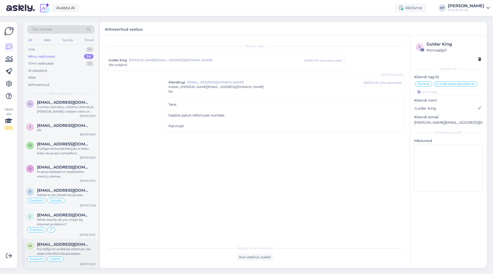
click at [75, 252] on div "Kui tellija on avalduse esitanud, siis saab mikrofoni kauplusesse tagastada, [P…" at bounding box center [66, 250] width 59 height 9
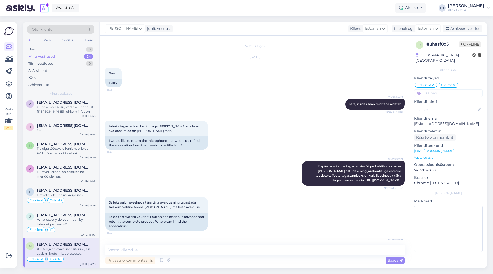
scroll to position [455, 0]
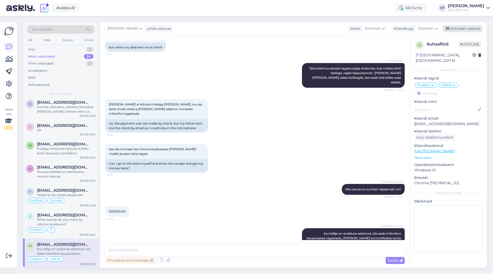
click at [466, 29] on div "Arhiveeri vestlus" at bounding box center [463, 28] width 40 height 7
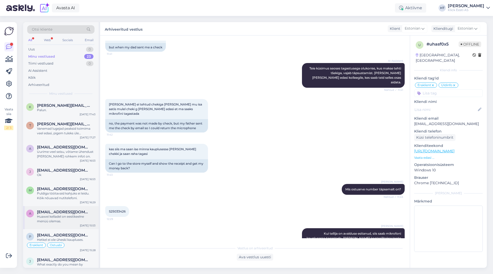
scroll to position [342, 0]
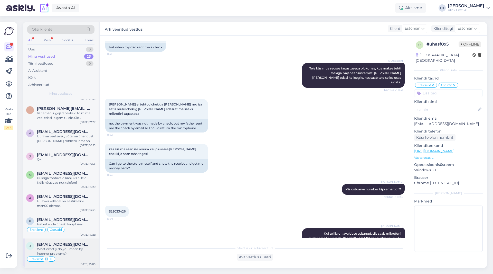
click at [67, 241] on div "j [EMAIL_ADDRESS][DOMAIN_NAME] What exactly do you mean by internet problems? E…" at bounding box center [61, 252] width 76 height 29
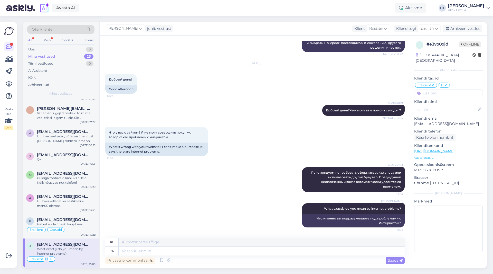
scroll to position [117, 0]
click at [469, 29] on div "Arhiveeri vestlus" at bounding box center [463, 28] width 40 height 7
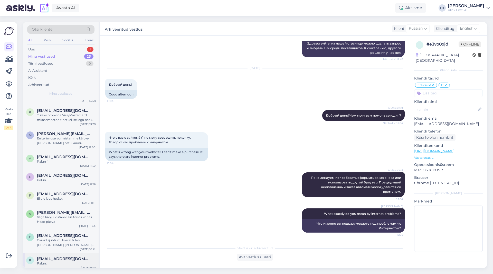
scroll to position [312, 0]
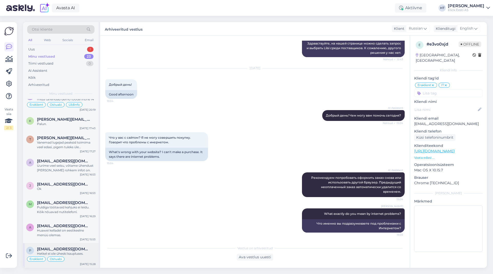
click at [62, 243] on div "p [EMAIL_ADDRESS][DOMAIN_NAME] Hetkel ei ole üheski kaupluses. Eraklient Ostuab…" at bounding box center [61, 255] width 76 height 25
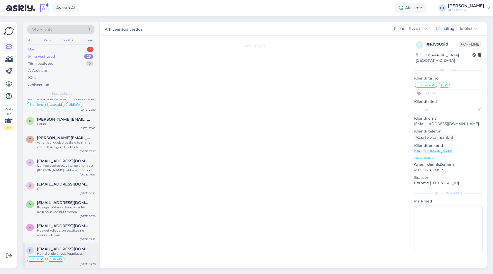
scroll to position [278, 0]
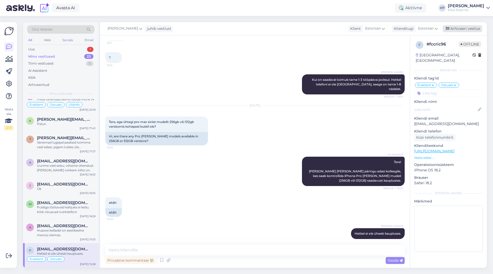
click at [458, 28] on div "Arhiveeri vestlus" at bounding box center [463, 28] width 40 height 7
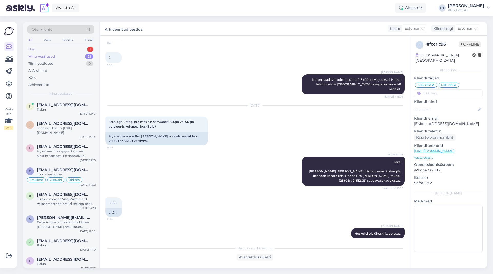
click at [77, 48] on div "Uus 1" at bounding box center [60, 49] width 67 height 7
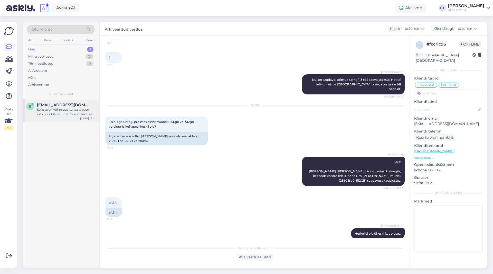
click at [74, 106] on span "[EMAIL_ADDRESS][DOMAIN_NAME]" at bounding box center [63, 105] width 53 height 5
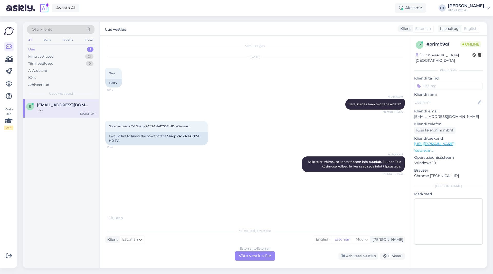
click at [238, 257] on div "Estonian to Estonian Võta vestlus üle" at bounding box center [255, 255] width 41 height 9
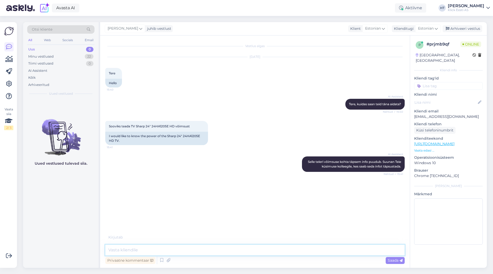
click at [239, 250] on textarea at bounding box center [255, 249] width 300 height 11
click at [87, 58] on div "22" at bounding box center [89, 56] width 9 height 5
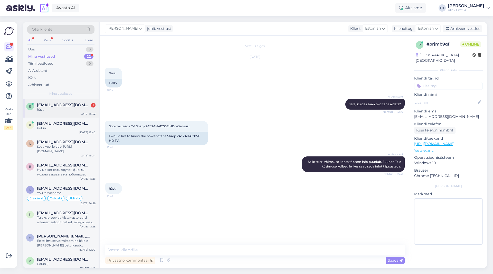
click at [91, 105] on div "[EMAIL_ADDRESS][DOMAIN_NAME] 1" at bounding box center [66, 105] width 59 height 5
click at [199, 251] on textarea at bounding box center [255, 249] width 300 height 11
type textarea "Voolutarve on 18W, energiaklass E."
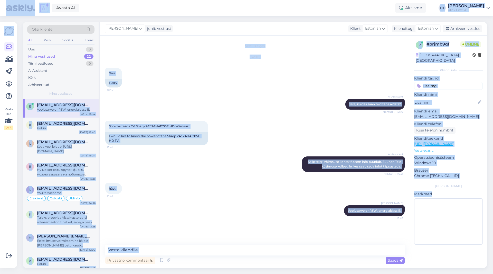
drag, startPoint x: 1, startPoint y: 5, endPoint x: 476, endPoint y: 258, distance: 537.9
click at [476, 258] on div "Avasta AI Aktiivne Võta paus, Askly hoiab kliente [PERSON_NAME] 15 minutit 30 m…" at bounding box center [246, 137] width 493 height 274
click at [276, 175] on div "AI Assistent Selle teleri võimsuse kohta täpsem info puudub. Suunan Teie küsimu…" at bounding box center [255, 164] width 300 height 27
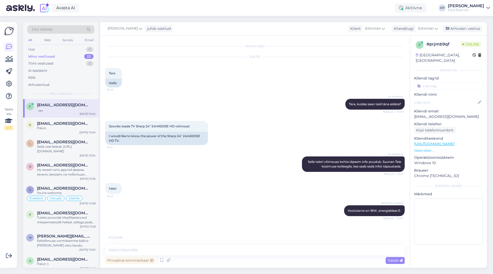
click at [254, 183] on div "hästi 15:42" at bounding box center [255, 188] width 300 height 22
click at [86, 135] on div "K [EMAIL_ADDRESS][DOMAIN_NAME] Palun. [DATE] 15:40" at bounding box center [61, 126] width 76 height 18
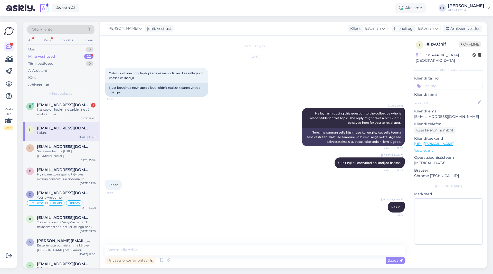
click at [54, 30] on div "Otsi kliente" at bounding box center [60, 29] width 67 height 8
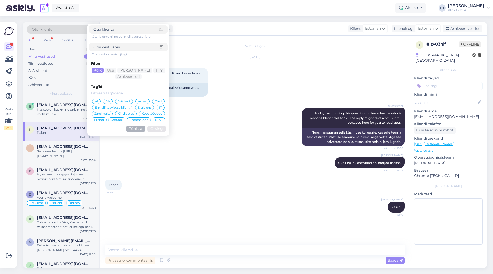
click at [126, 45] on input at bounding box center [127, 46] width 66 height 5
type input "51W"
click button "Otsing" at bounding box center [156, 128] width 18 height 6
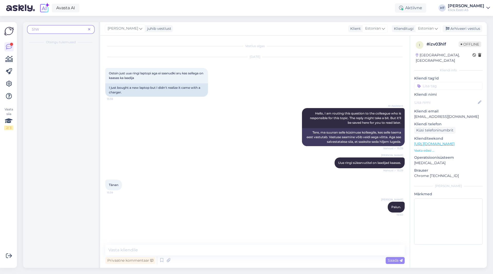
click at [89, 29] on icon at bounding box center [89, 30] width 2 height 4
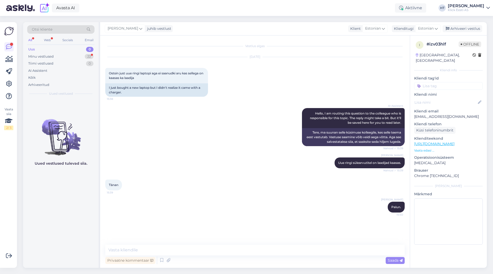
click at [71, 28] on div "Otsi kliente" at bounding box center [60, 29] width 67 height 8
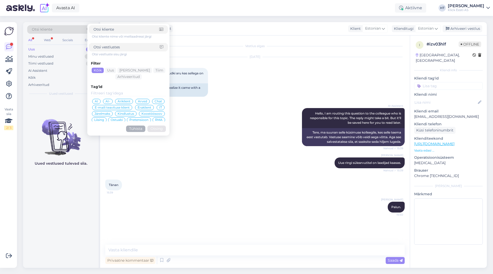
click at [114, 44] on input at bounding box center [127, 46] width 66 height 5
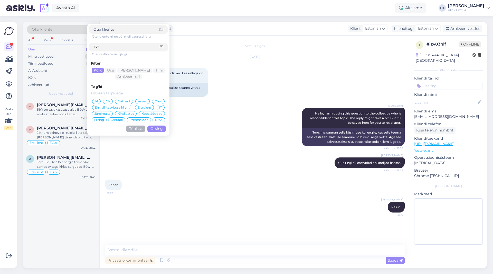
type input "150w"
click button "Otsing" at bounding box center [156, 128] width 18 height 6
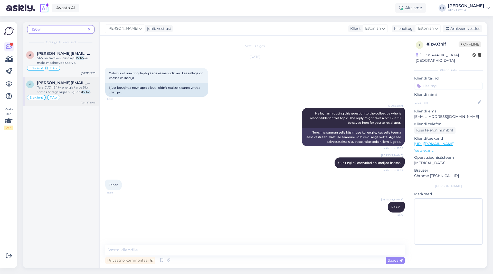
click at [77, 93] on span "Tere! JVC 43 " tv energia tarve 51w, samas tv taga kirjas sulgudes" at bounding box center [63, 89] width 52 height 8
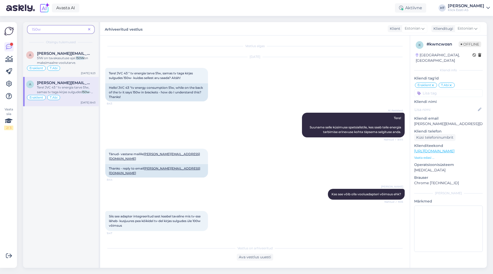
scroll to position [16, 0]
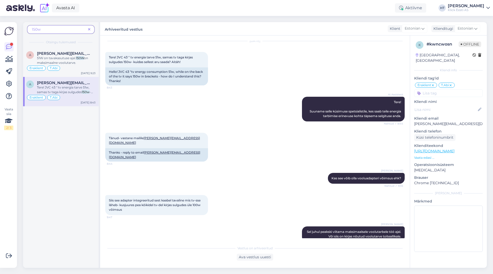
click at [425, 155] on p "Vaata edasi ..." at bounding box center [448, 157] width 69 height 5
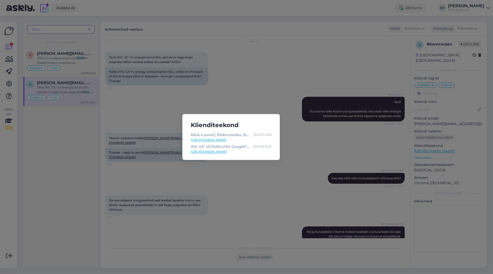
click at [309, 154] on div "Klienditeekond Klick e-pood | Elektroonika, digikaup, kodutehnika [DATE] 9:46 […" at bounding box center [246, 137] width 493 height 274
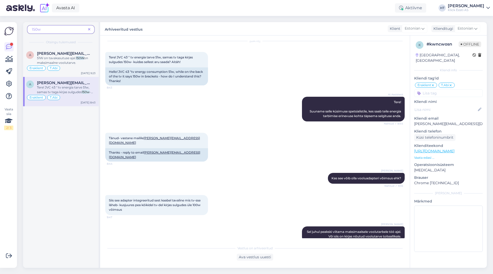
click at [90, 30] on icon at bounding box center [89, 30] width 2 height 4
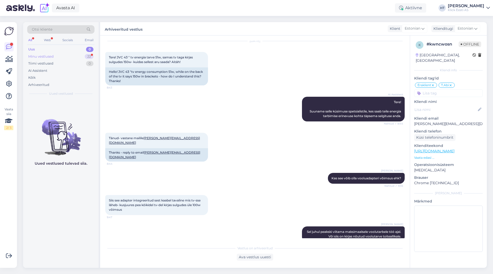
click at [87, 56] on div "22" at bounding box center [89, 56] width 9 height 5
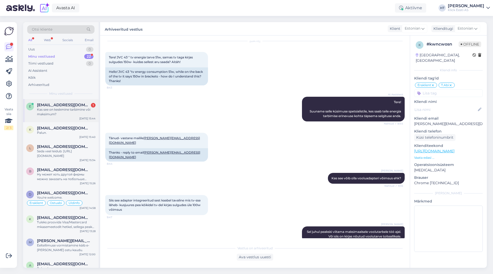
click at [70, 113] on div "Kas see on keskmine tarbimine või maksimum?" at bounding box center [66, 111] width 59 height 9
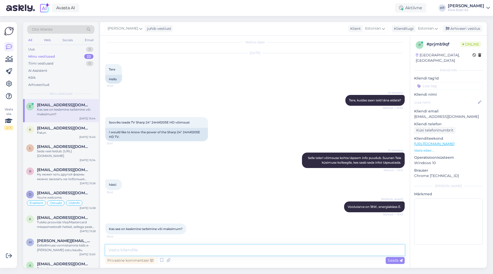
click at [217, 247] on textarea at bounding box center [255, 249] width 300 height 11
paste textarea "EPREL"
paste textarea "[URL][DOMAIN_NAME]"
type textarea "Keskmine, maksimaalset pole tootja välja toonud. EPREL info tootja poolt antud …"
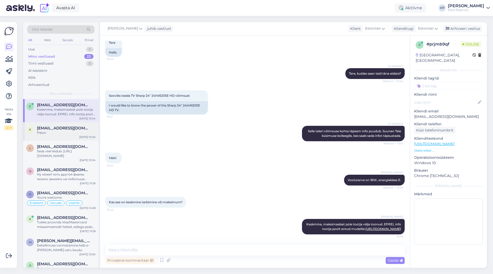
click at [63, 130] on span "[EMAIL_ADDRESS][DOMAIN_NAME]" at bounding box center [63, 128] width 53 height 5
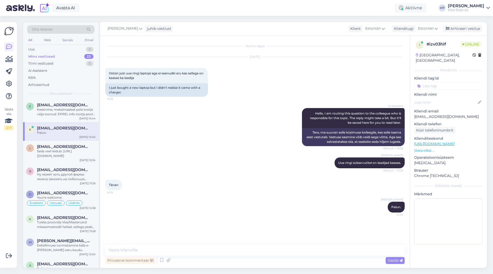
click at [71, 56] on div "Minu vestlused 22" at bounding box center [60, 56] width 67 height 7
